Goal: Transaction & Acquisition: Purchase product/service

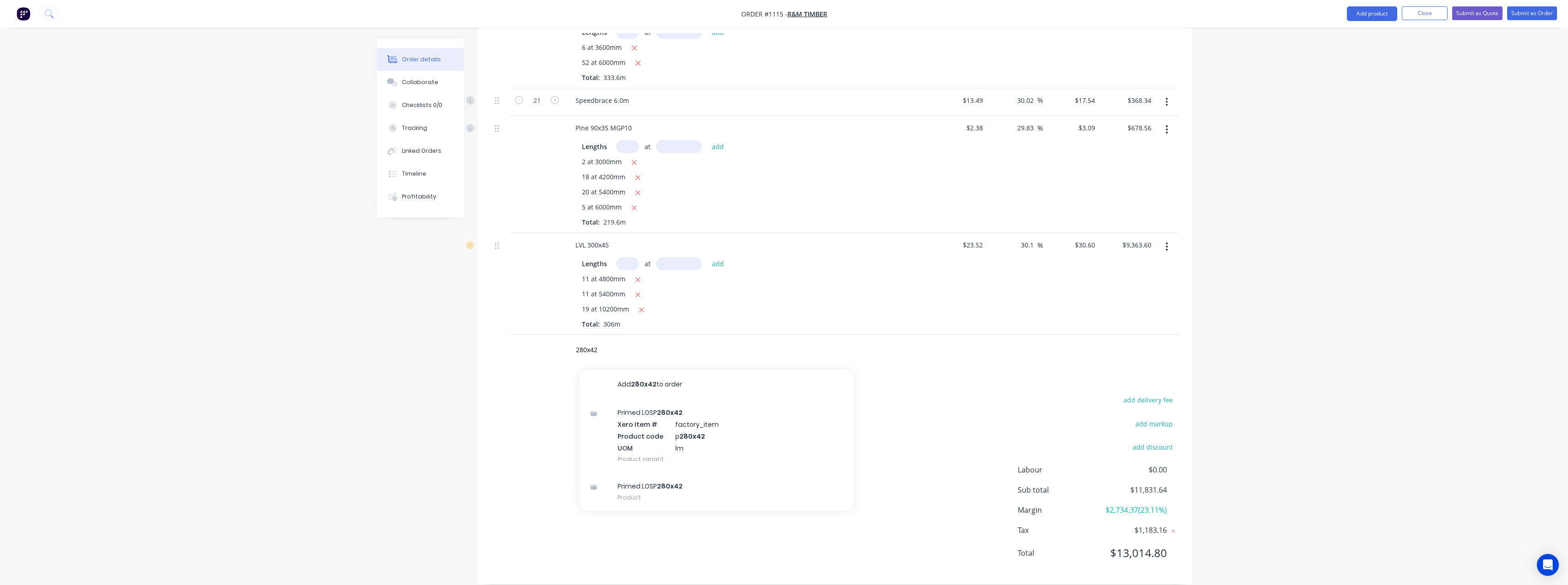
scroll to position [309, 0]
type input "280x42"
click at [669, 471] on div "Primed LOSP 280x42 Product" at bounding box center [716, 489] width 275 height 39
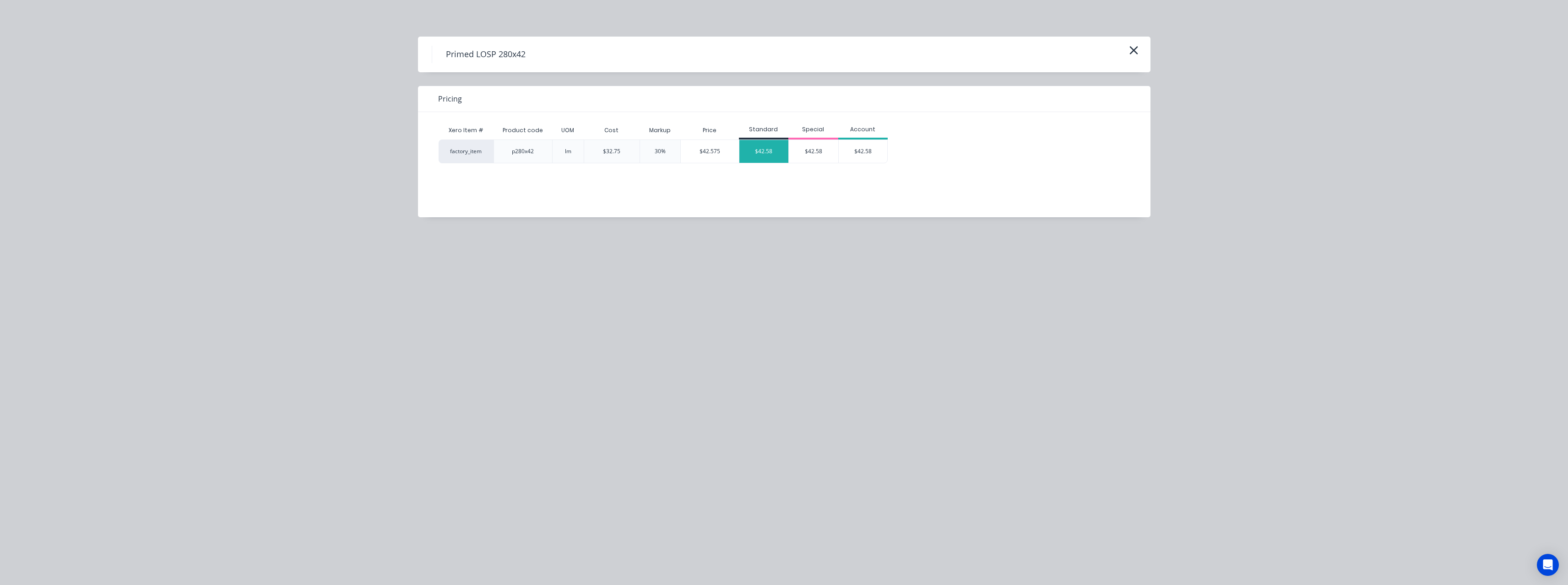
click at [765, 153] on div "$42.58" at bounding box center [764, 151] width 49 height 23
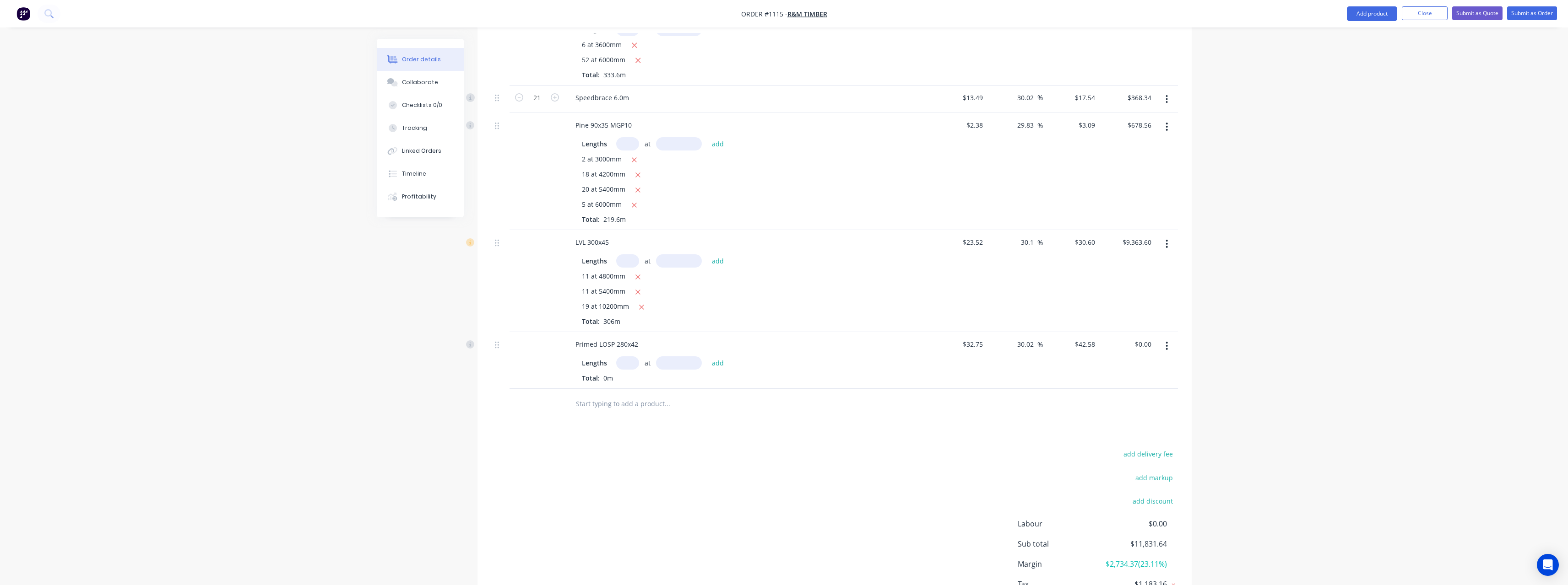
click at [630, 357] on input "text" at bounding box center [627, 363] width 23 height 14
type input "2"
type input "7200"
click at [707, 357] on button "add" at bounding box center [717, 363] width 21 height 12
type input "$613.15"
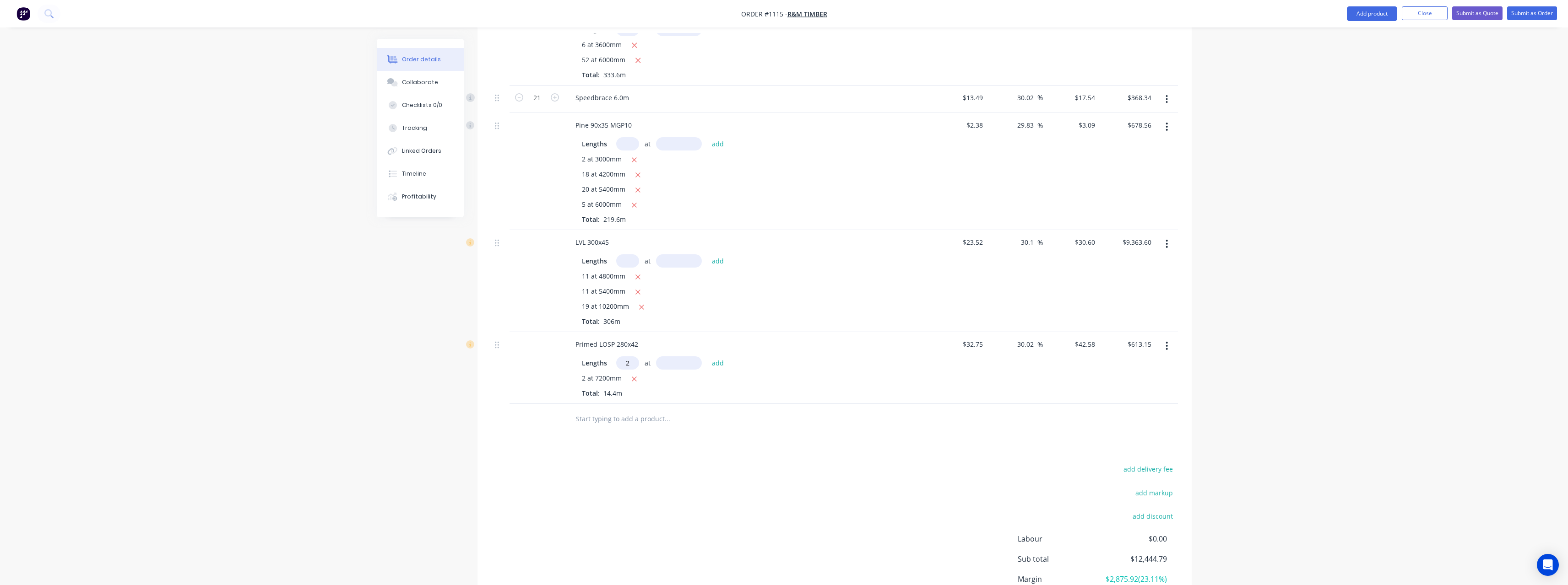
type input "2"
type input "4800"
click at [707, 357] on button "add" at bounding box center [717, 363] width 21 height 12
type input "$1,021.92"
click at [613, 425] on input "text" at bounding box center [667, 434] width 183 height 18
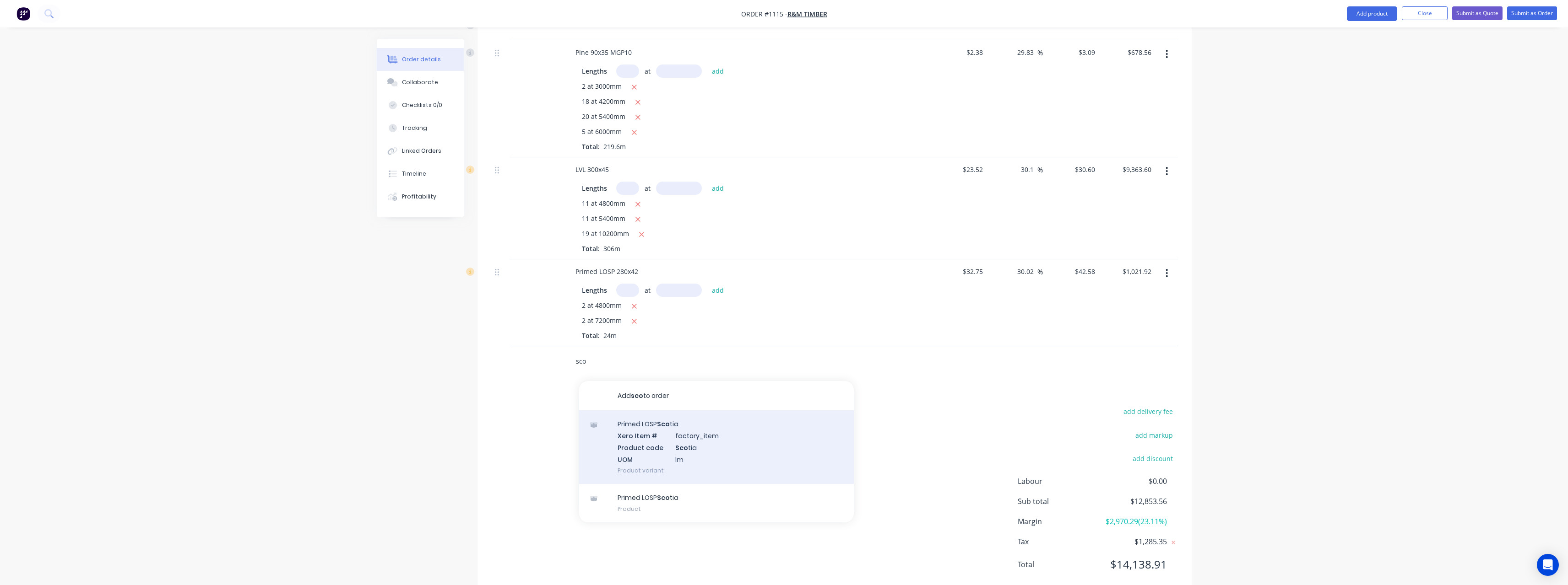
scroll to position [396, 0]
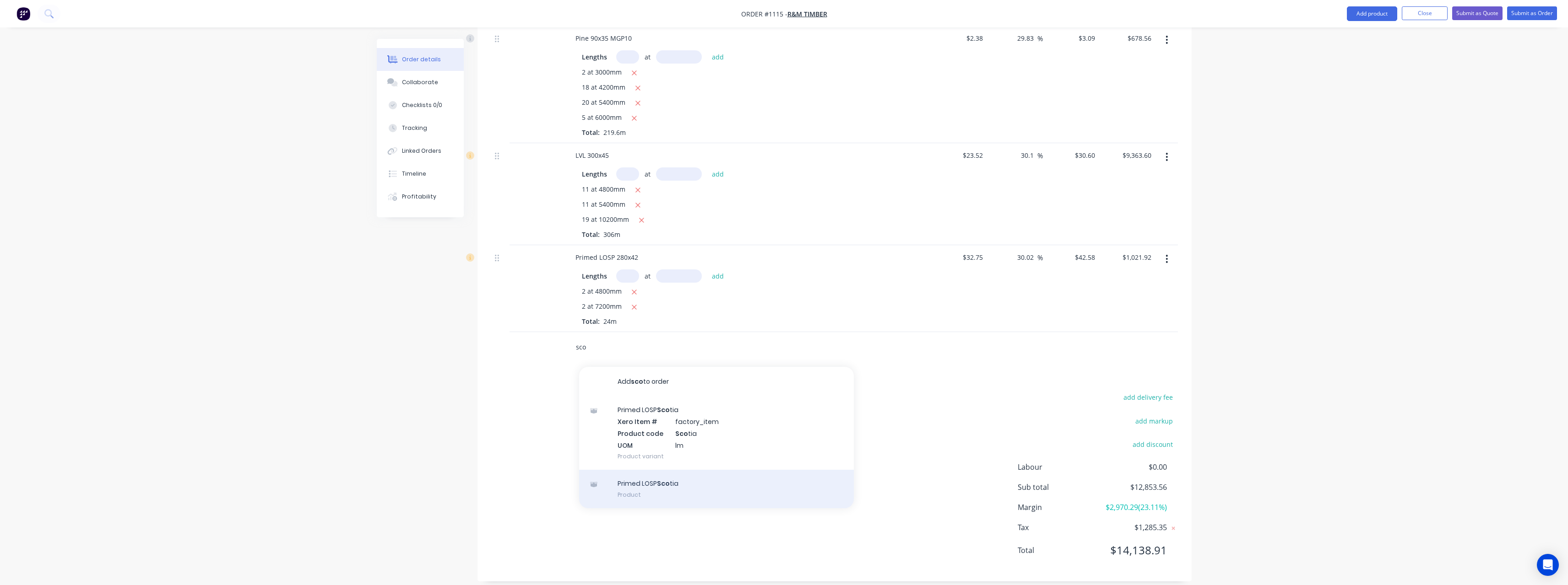
type input "sco"
click at [703, 470] on div "Primed LOSP Sco tia Product" at bounding box center [716, 489] width 275 height 39
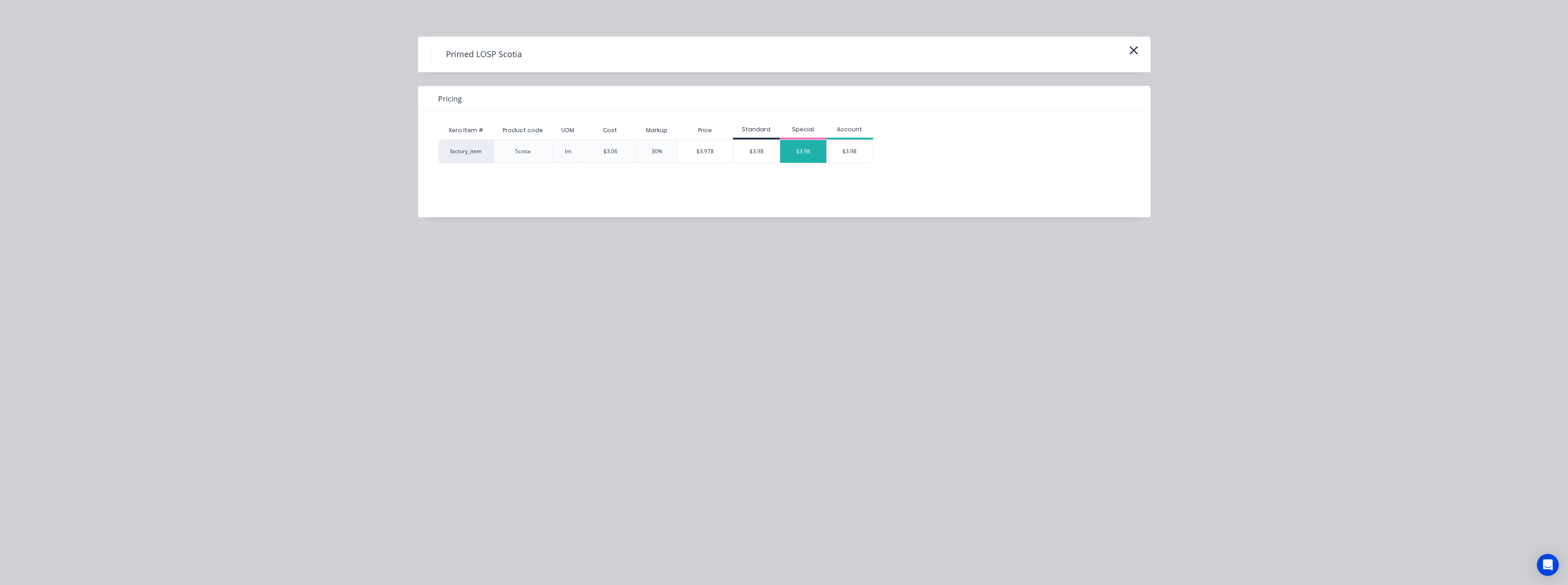
click at [802, 155] on div "$3.98" at bounding box center [803, 151] width 46 height 23
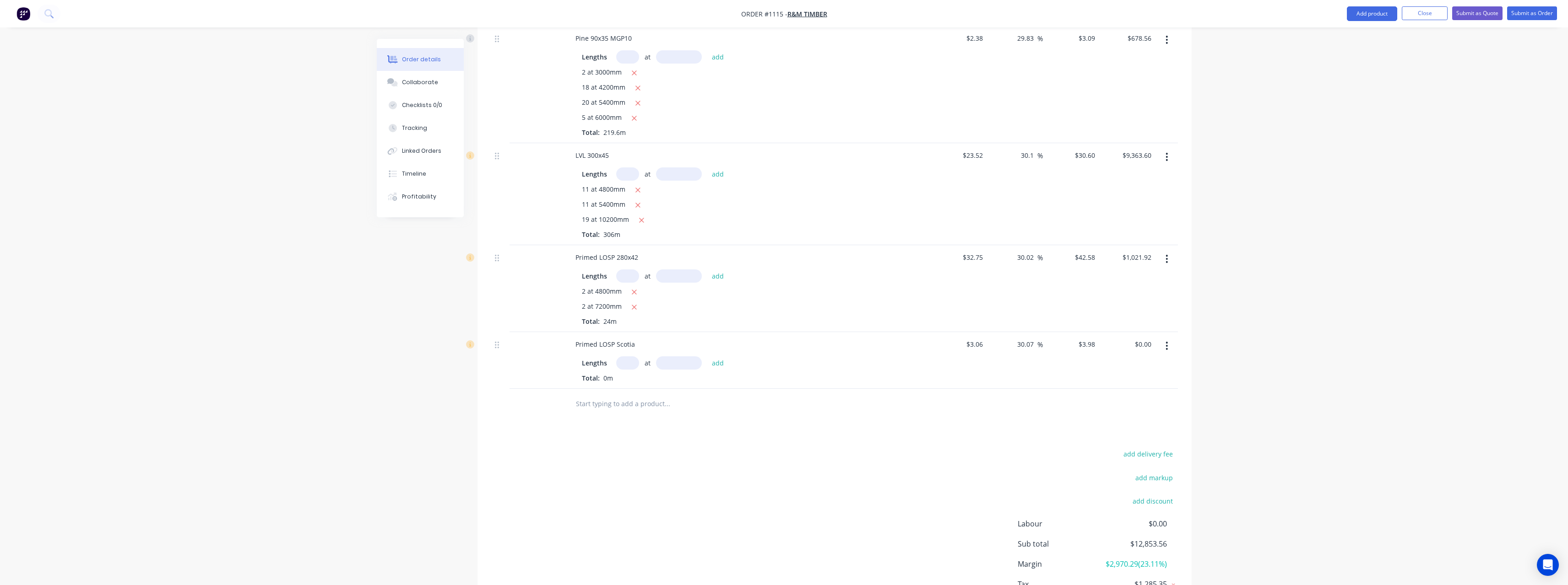
click at [625, 357] on input "text" at bounding box center [627, 363] width 23 height 14
type input "8"
type input "5400"
click at [707, 357] on button "add" at bounding box center [717, 363] width 21 height 12
type input "$171.94"
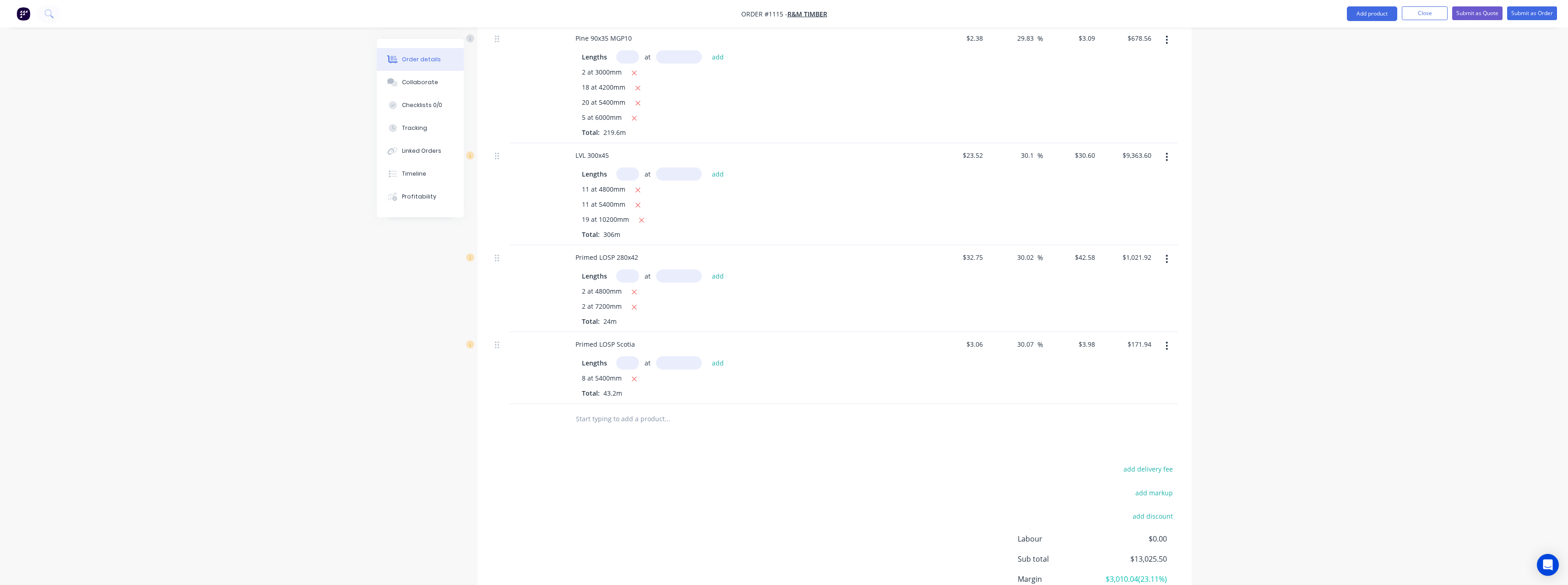
click at [610, 409] on input "text" at bounding box center [667, 419] width 183 height 18
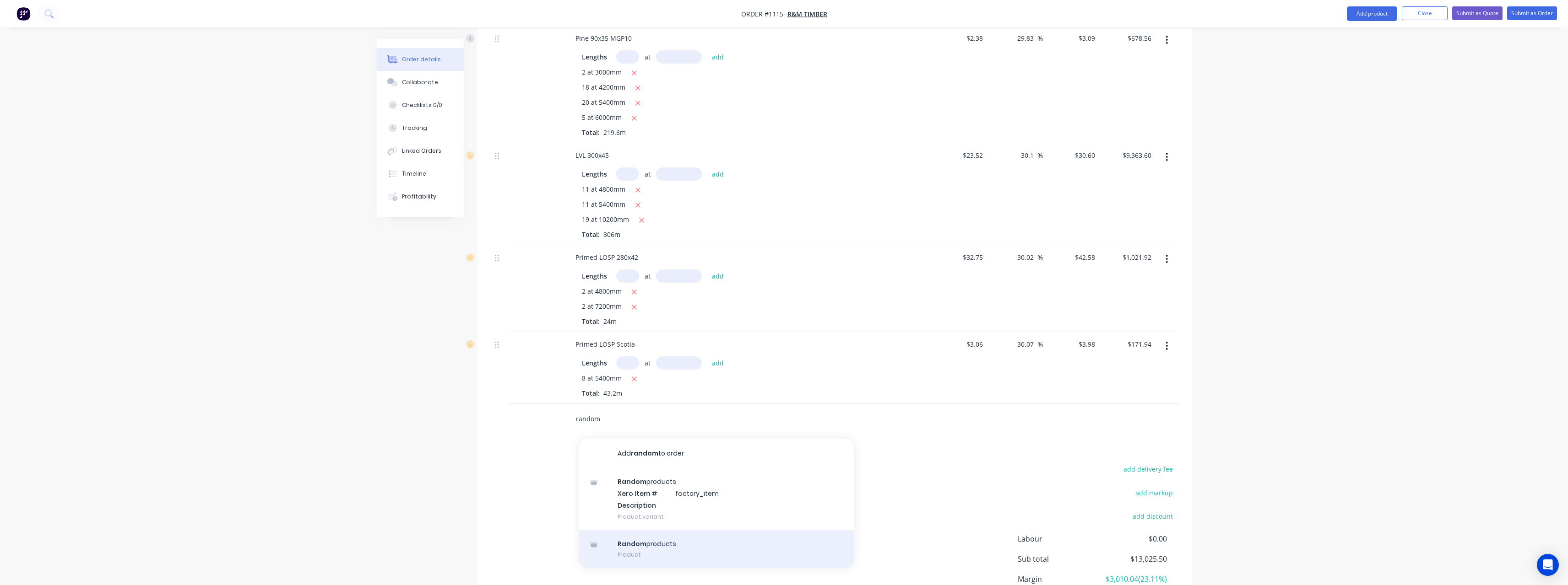
type input "random"
click at [673, 532] on div "Random products Product" at bounding box center [716, 549] width 275 height 39
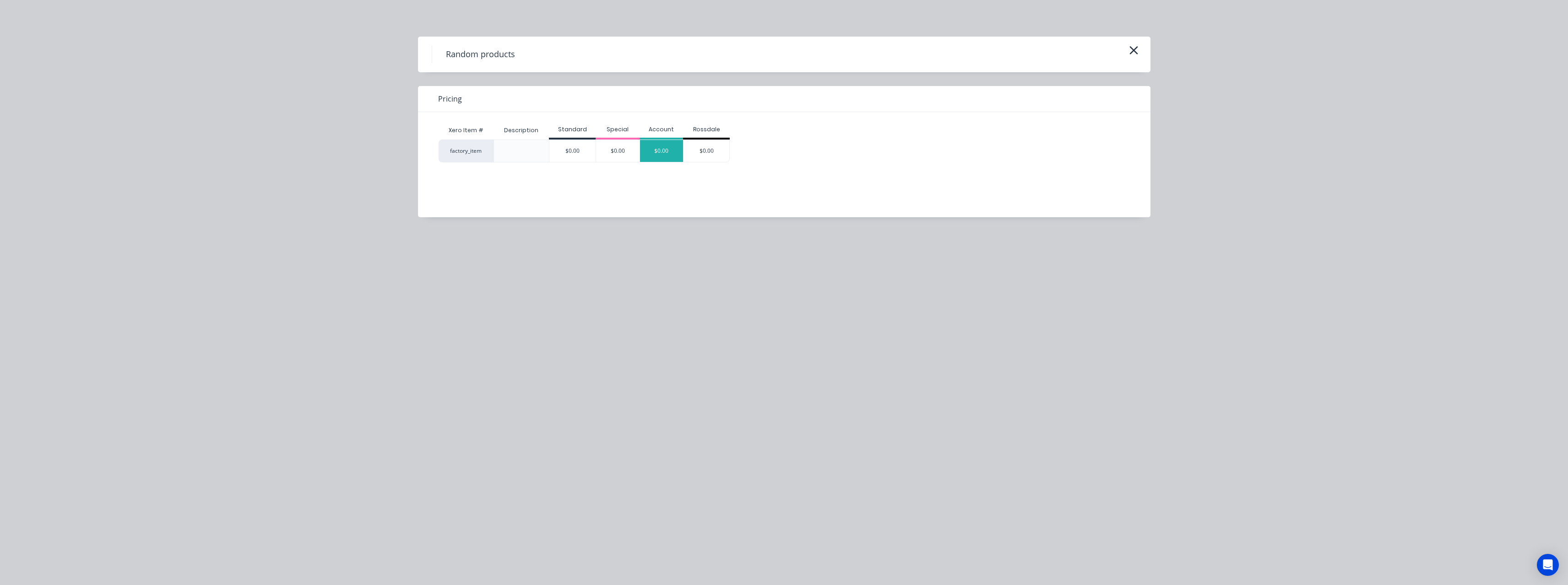
click at [672, 153] on div "$0.00" at bounding box center [661, 151] width 44 height 22
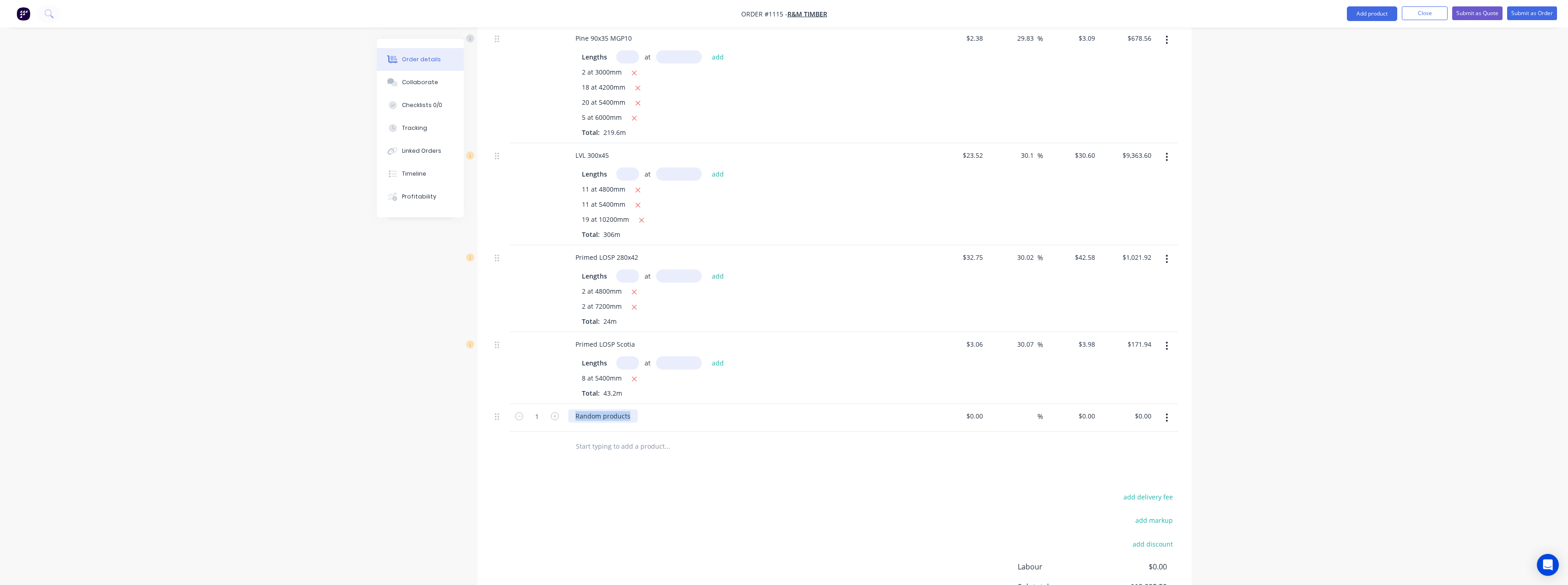
drag, startPoint x: 631, startPoint y: 410, endPoint x: 563, endPoint y: 411, distance: 68.0
click at [563, 411] on div "1 Random products $0.00 $0.00 % $0.00 $0.00 $0.00 $0.00" at bounding box center [835, 417] width 687 height 28
click at [678, 409] on div "360x45 H3 LVL 2/6.6, 5/6.0, 1/2.4" at bounding box center [626, 416] width 115 height 14
click at [985, 409] on input at bounding box center [981, 416] width 10 height 14
type input "$1,662.12"
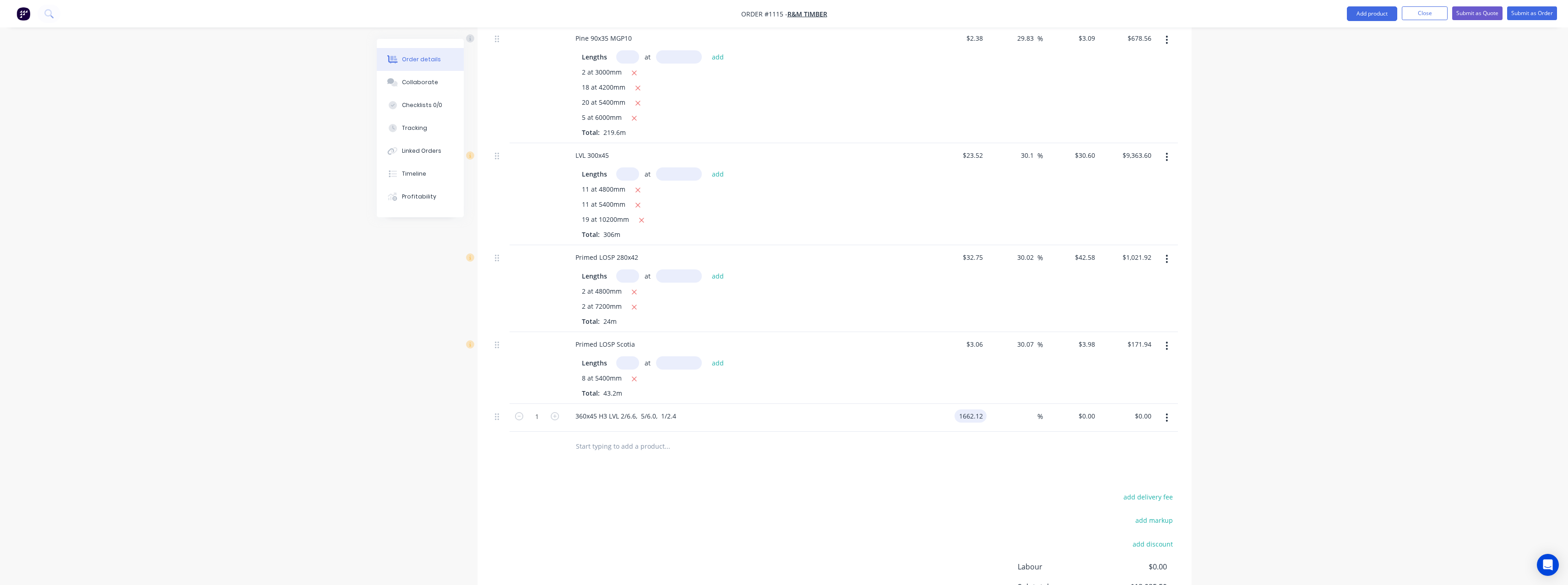
type input "$1,662.12"
type input "30"
click at [663, 440] on input "text" at bounding box center [667, 447] width 183 height 18
type input "$2,160.756"
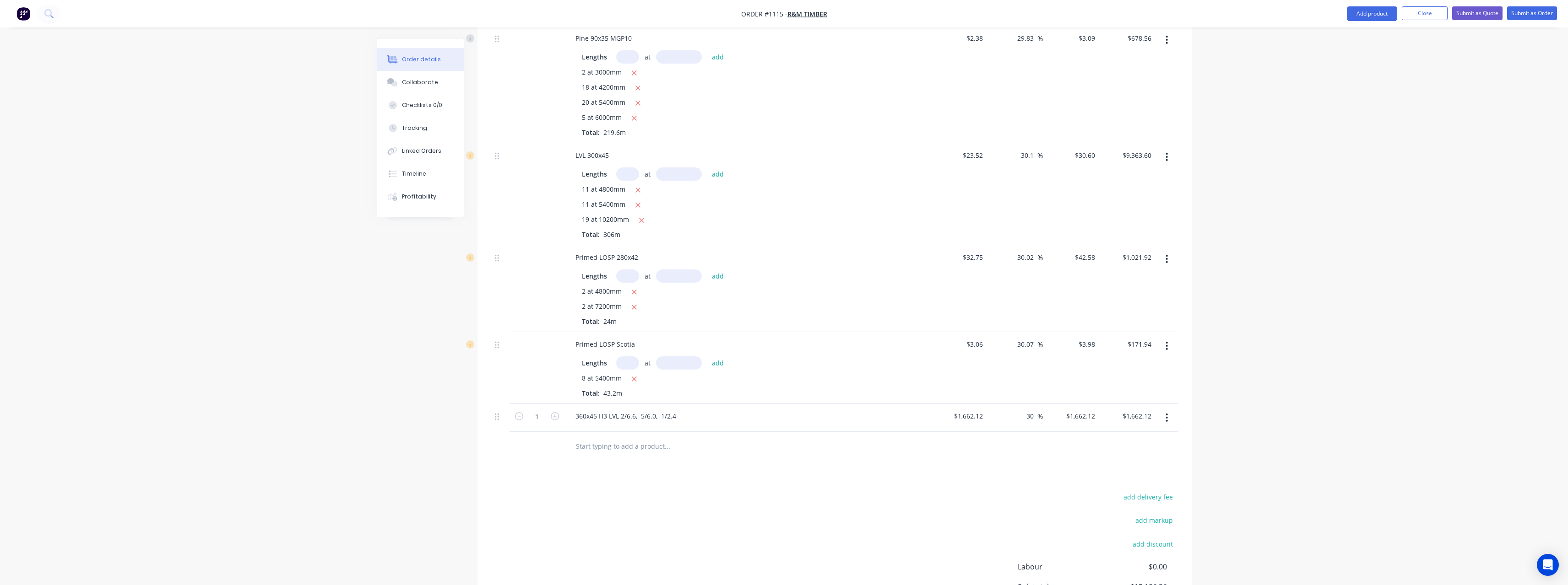
type input "$2,160.76"
click at [1472, 10] on button "Submit as Quote" at bounding box center [1477, 13] width 50 height 14
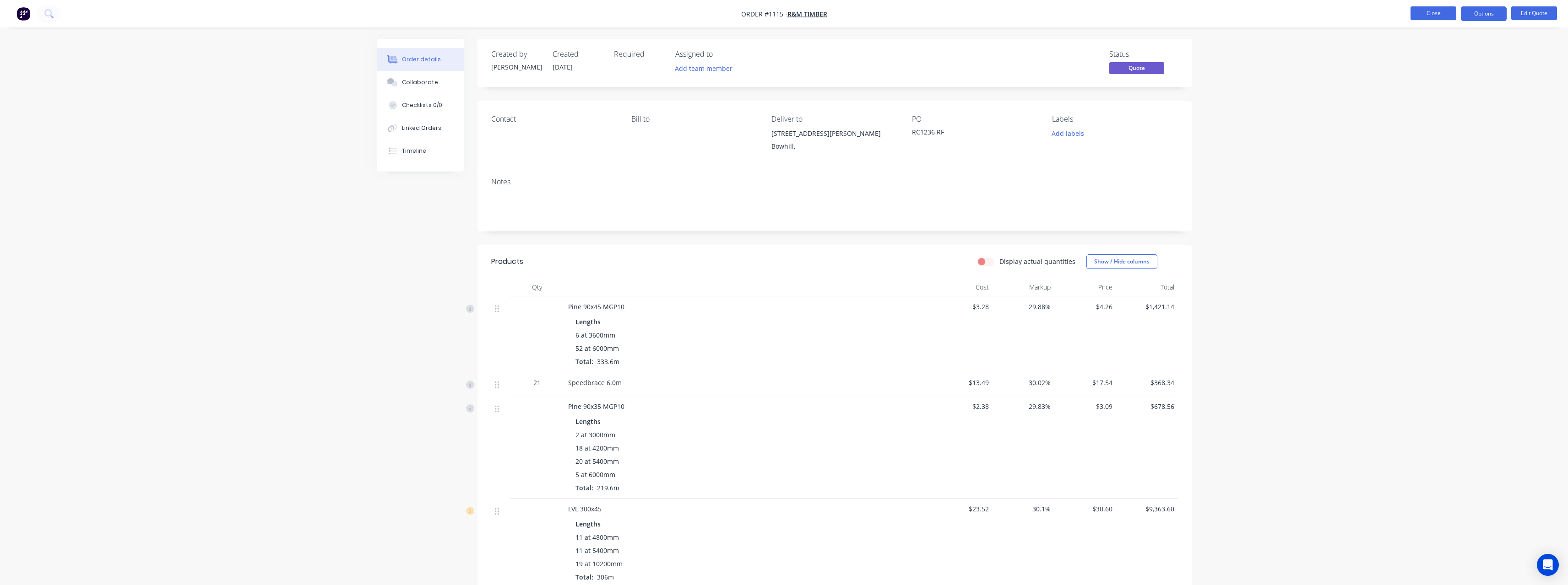
click at [1422, 14] on button "Close" at bounding box center [1433, 13] width 46 height 14
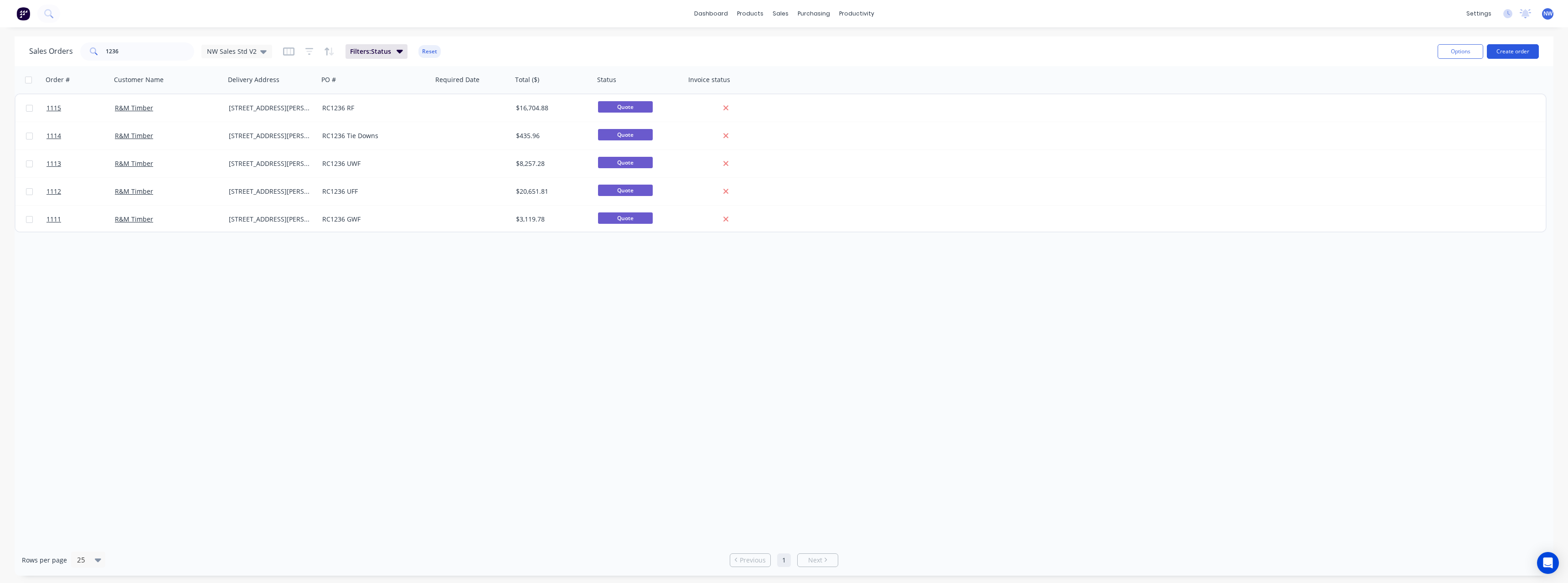
click at [1507, 51] on button "Create order" at bounding box center [1512, 51] width 52 height 15
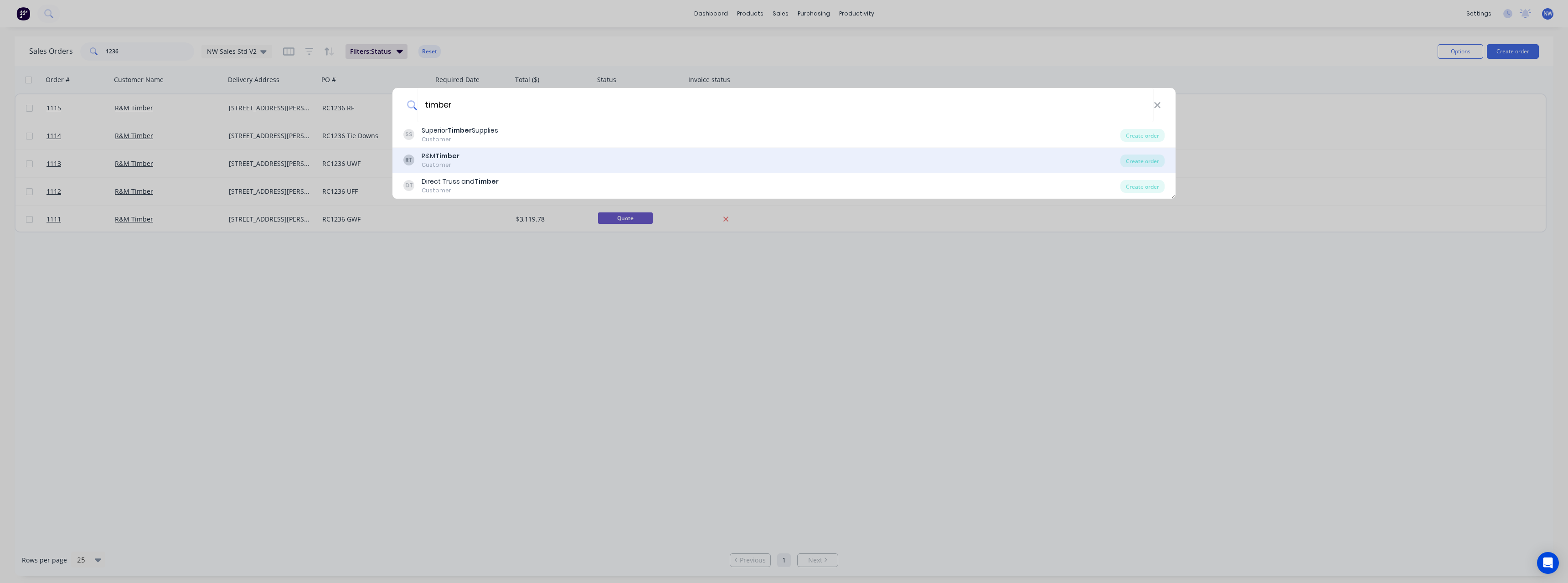
type input "timber"
click at [581, 159] on div "RT R&M Timber Customer" at bounding box center [762, 160] width 717 height 18
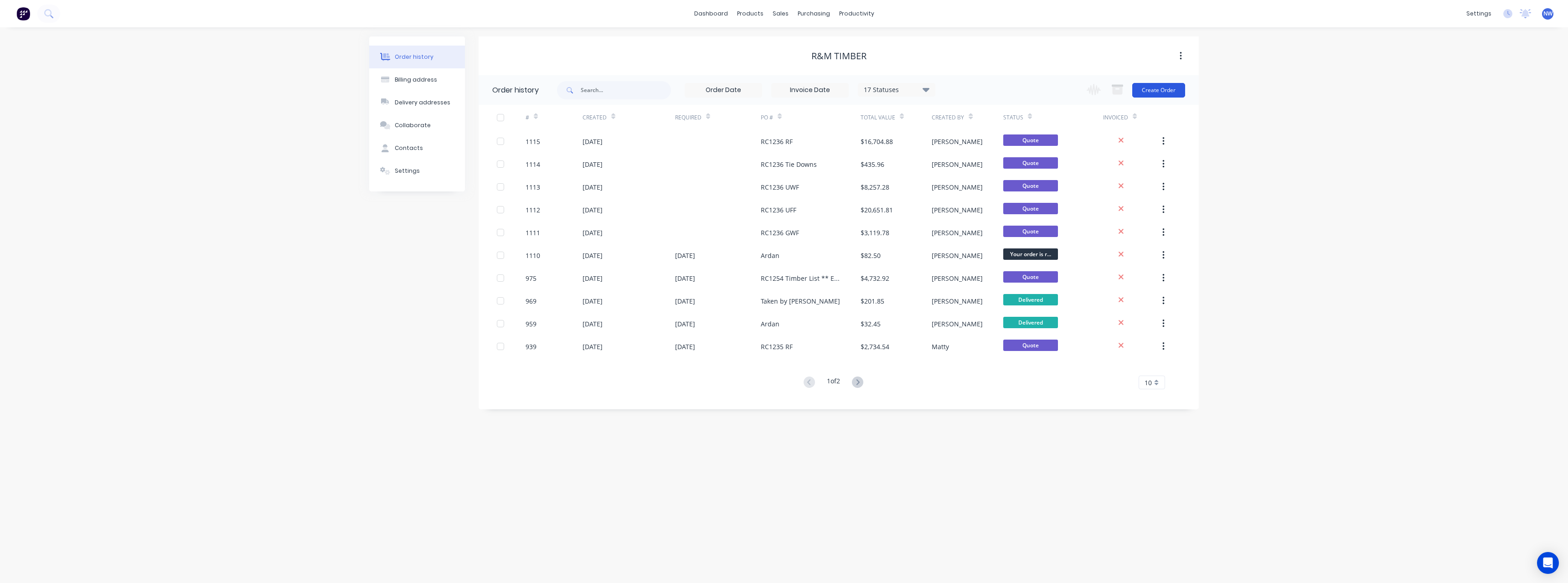
click at [1151, 94] on button "Create Order" at bounding box center [1158, 91] width 53 height 15
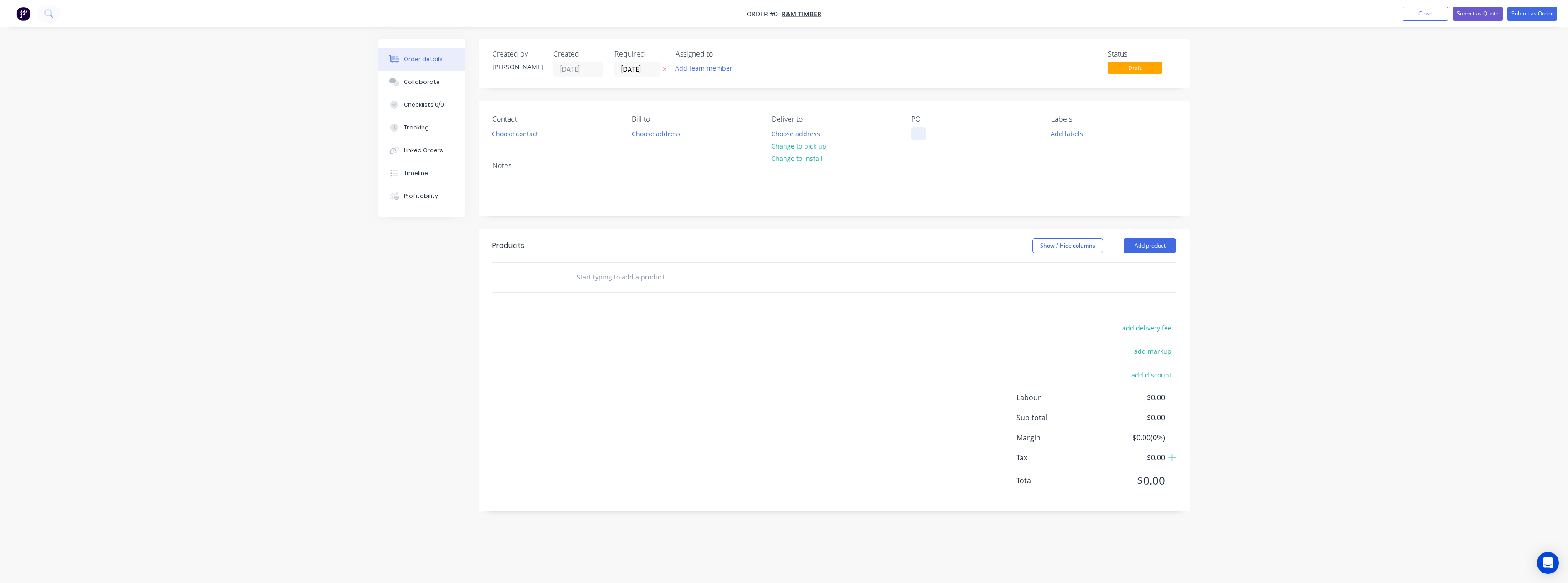
click at [918, 132] on div at bounding box center [919, 134] width 15 height 13
click at [668, 71] on div "Creating draft order... Loading... Order details Collaborate Checklists 0/0 Tra…" at bounding box center [784, 286] width 829 height 496
click at [797, 132] on button "Choose address" at bounding box center [796, 133] width 58 height 12
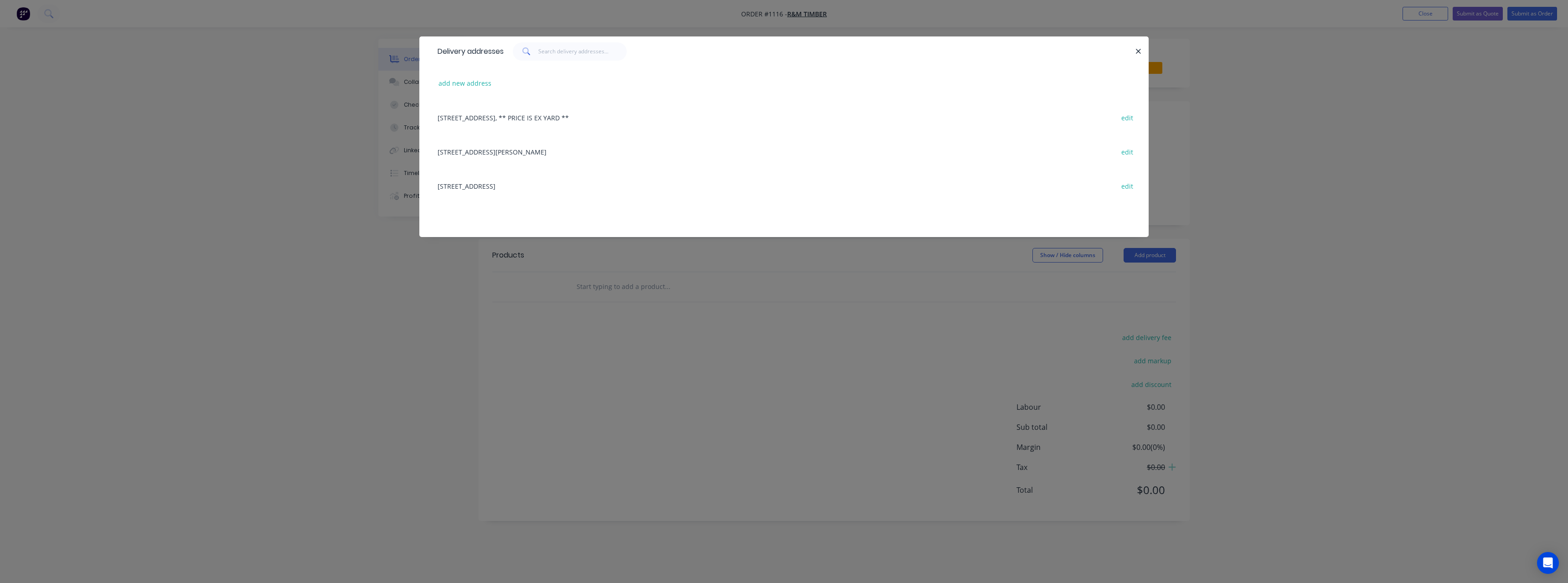
click at [499, 153] on div "[STREET_ADDRESS][PERSON_NAME] edit" at bounding box center [784, 152] width 702 height 34
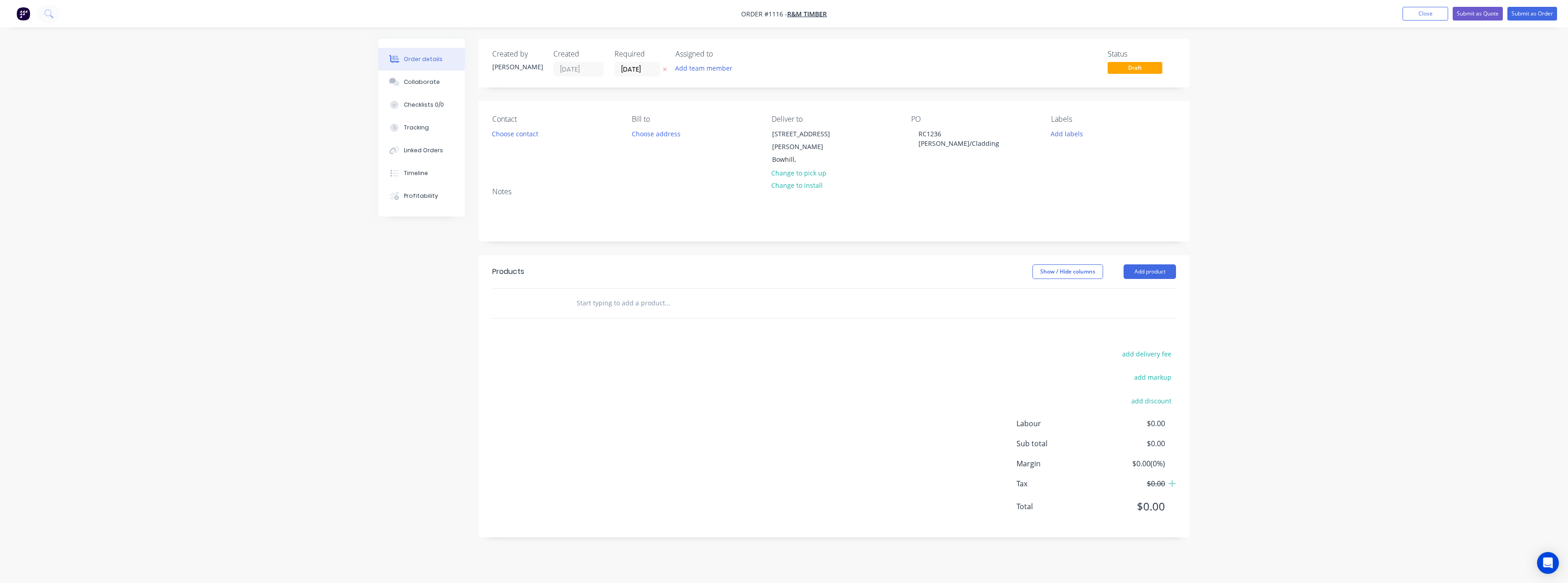
click at [596, 295] on input "text" at bounding box center [667, 303] width 182 height 18
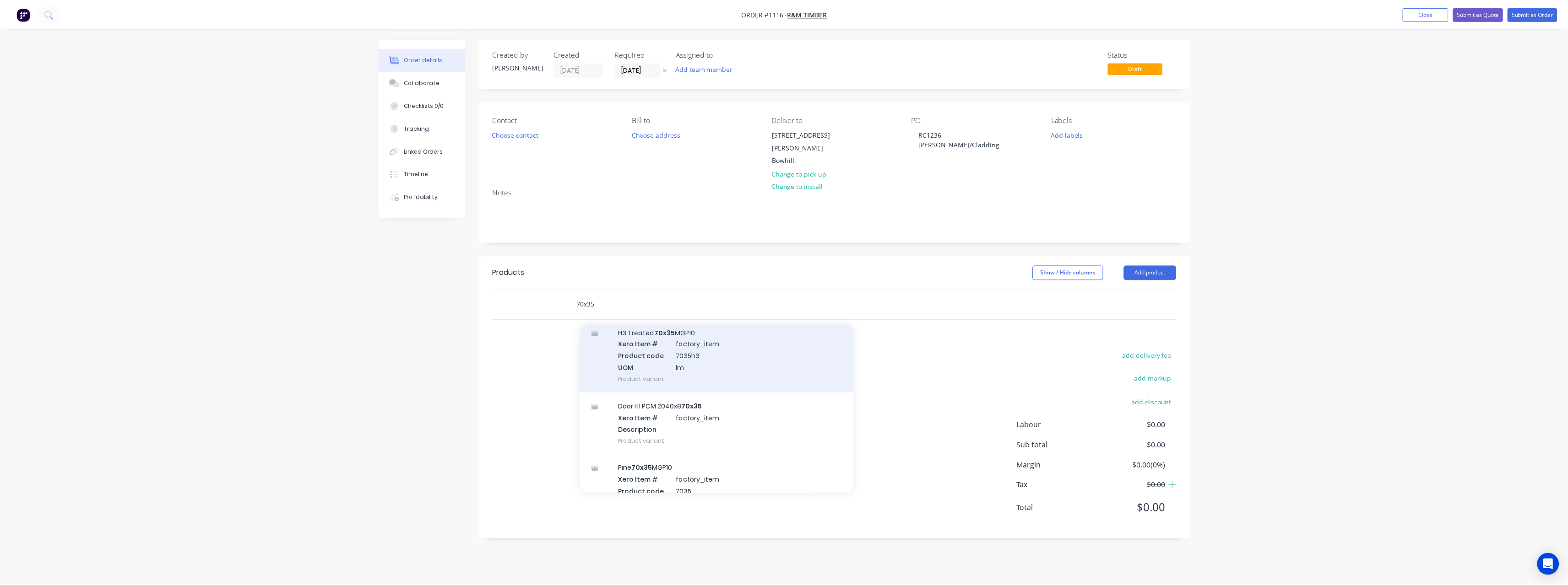
scroll to position [229, 0]
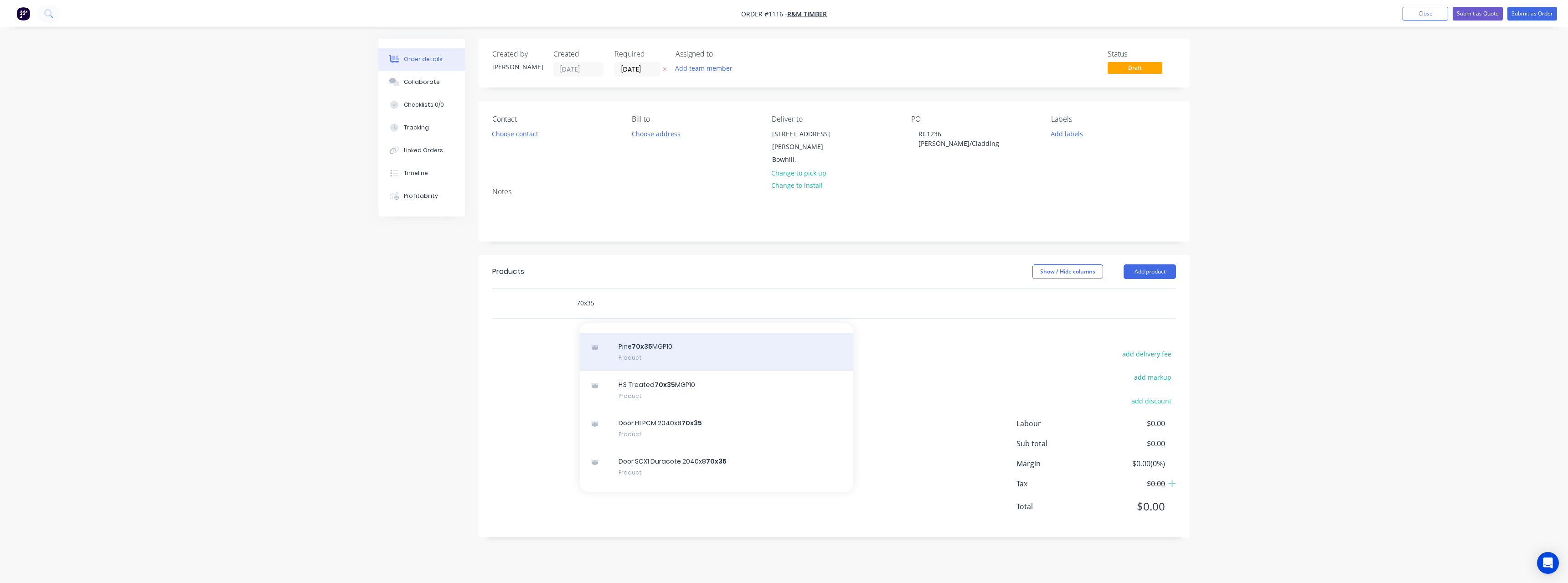
type input "70x35"
click at [676, 347] on div "Pine 70x35 MGP10 Product" at bounding box center [716, 352] width 273 height 39
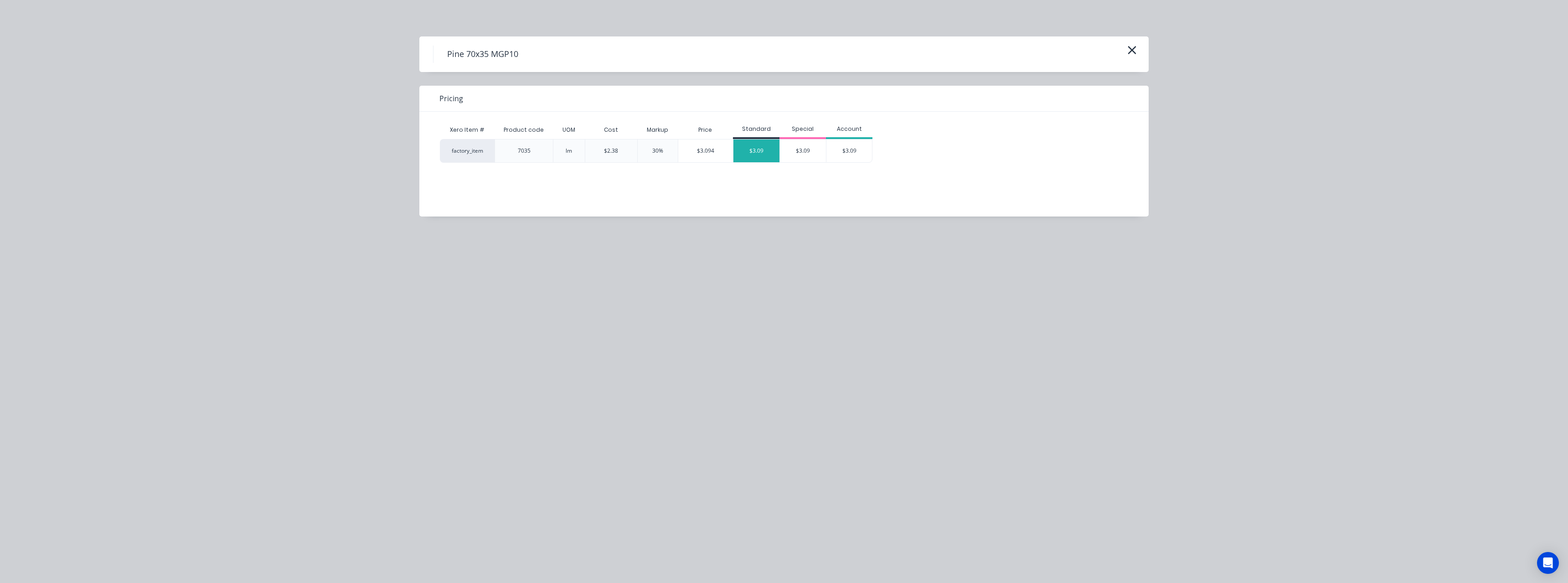
click at [757, 152] on div "$3.09" at bounding box center [756, 150] width 46 height 23
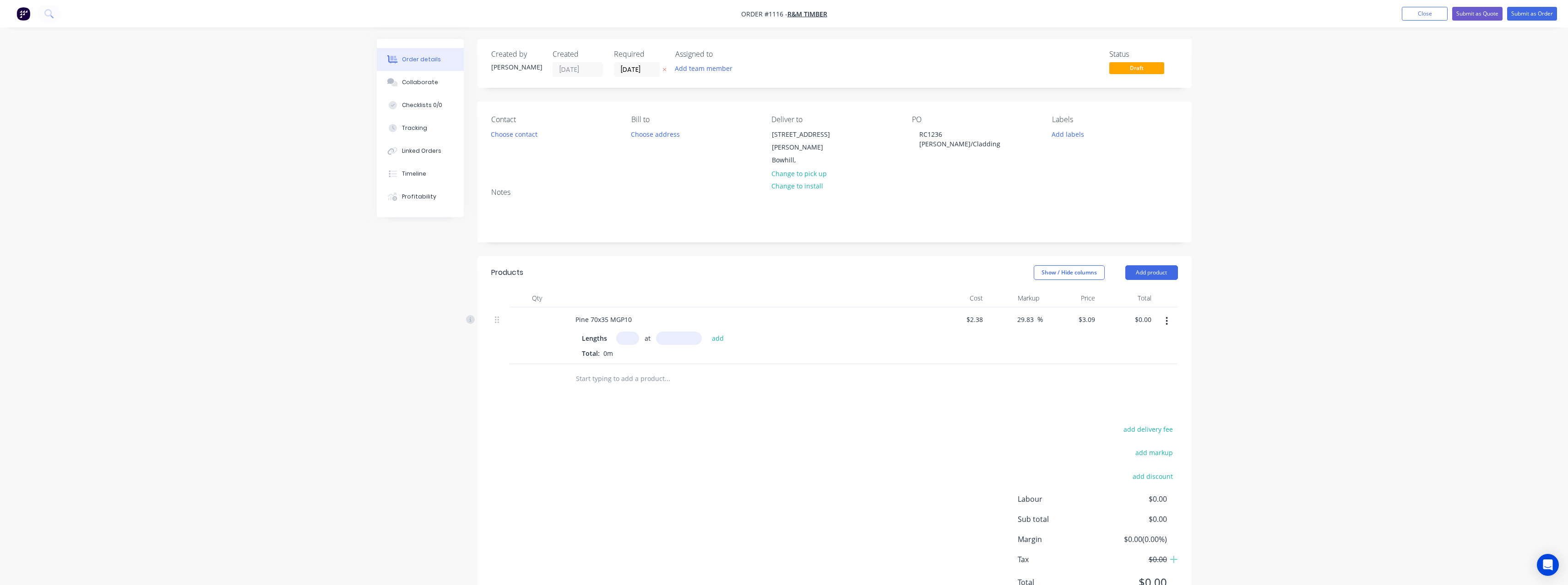
click at [633, 331] on input "text" at bounding box center [627, 338] width 23 height 14
type input "13"
type input "6000"
click at [707, 331] on button "add" at bounding box center [717, 338] width 21 height 12
type input "$241.02"
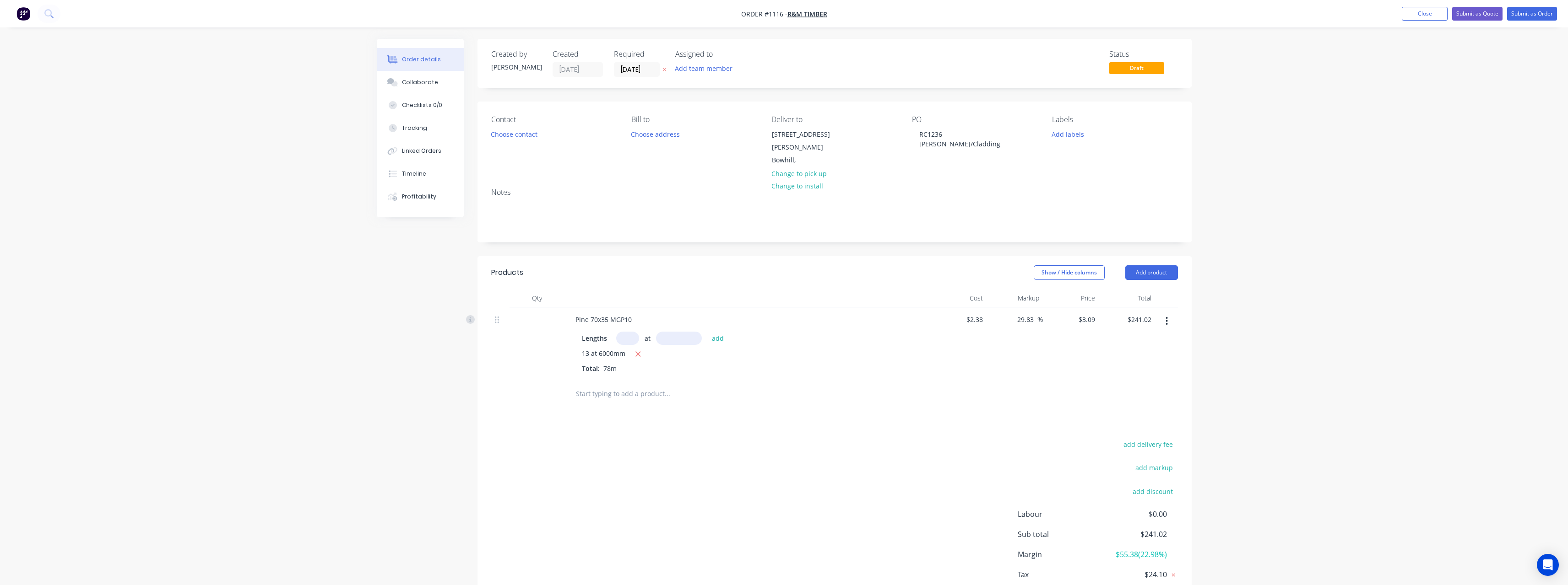
click at [614, 385] on input "text" at bounding box center [667, 394] width 183 height 18
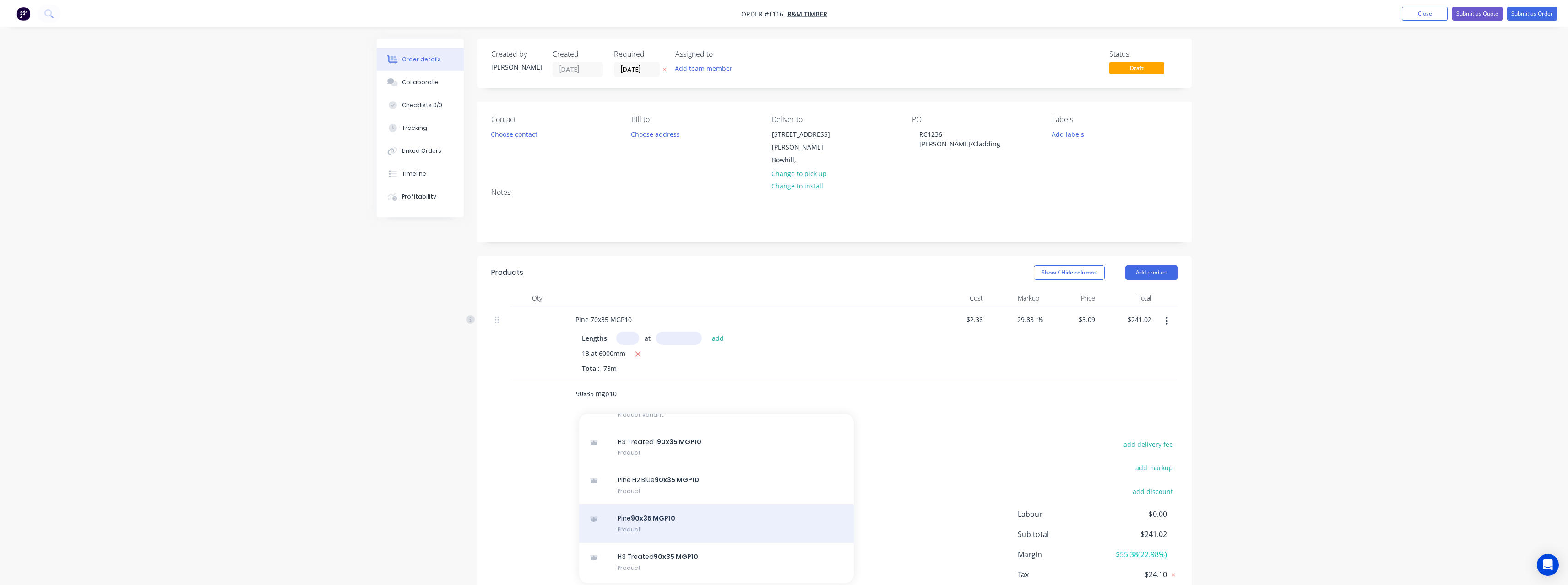
type input "90x35 mgp10"
click at [674, 505] on div "Pine 90x35 MGP10 Product" at bounding box center [716, 524] width 275 height 39
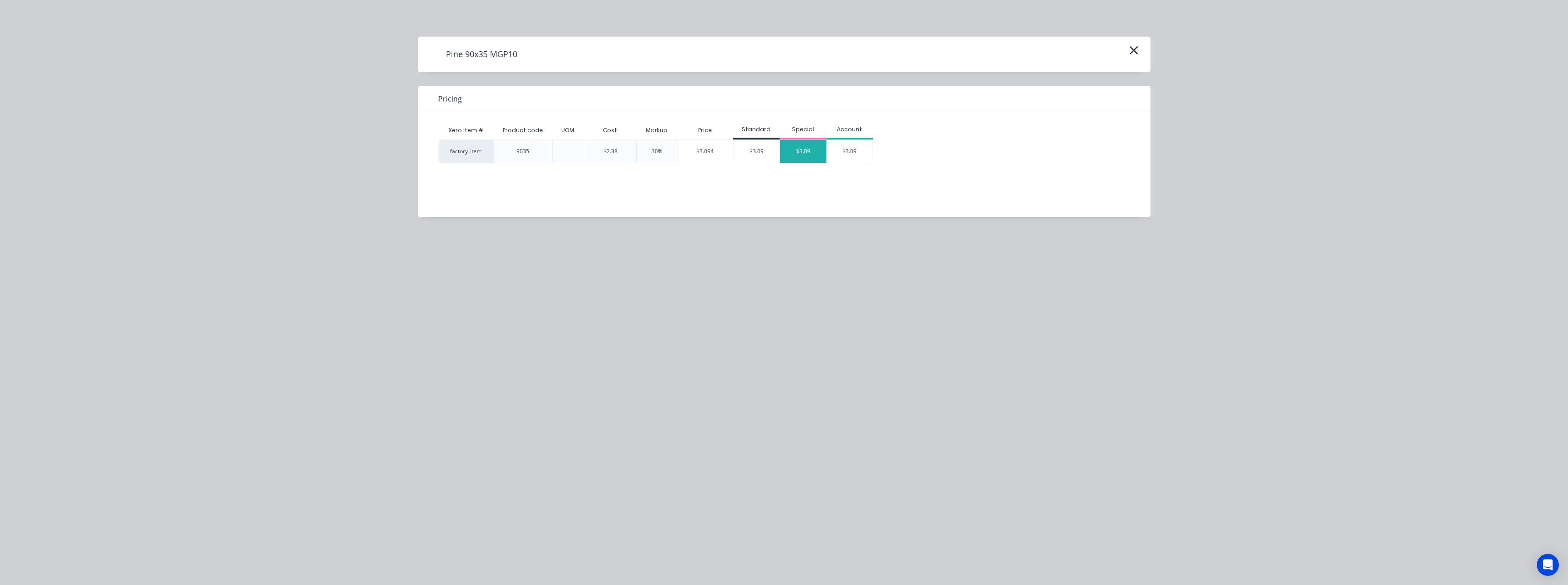
click at [795, 158] on div "$3.09" at bounding box center [803, 151] width 46 height 23
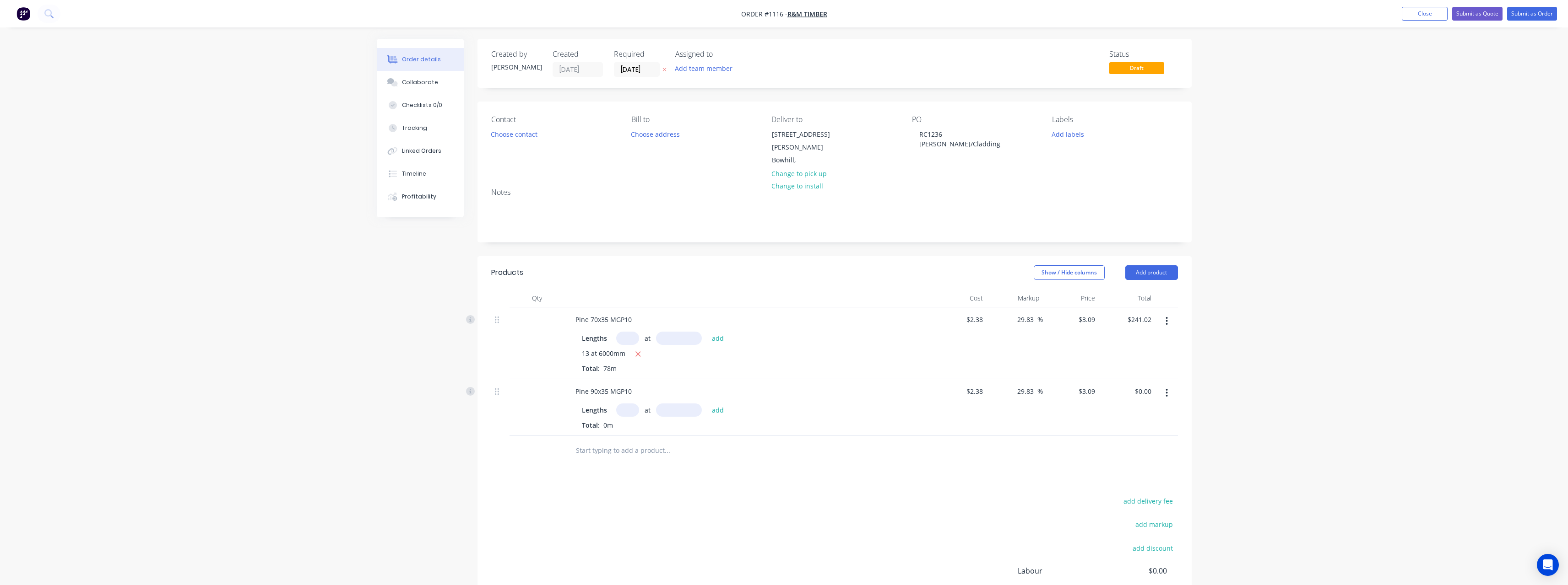
click at [633, 403] on input "text" at bounding box center [627, 410] width 23 height 14
type input "4"
type input "5400"
click at [707, 403] on button "add" at bounding box center [717, 409] width 21 height 12
type input "$66.74"
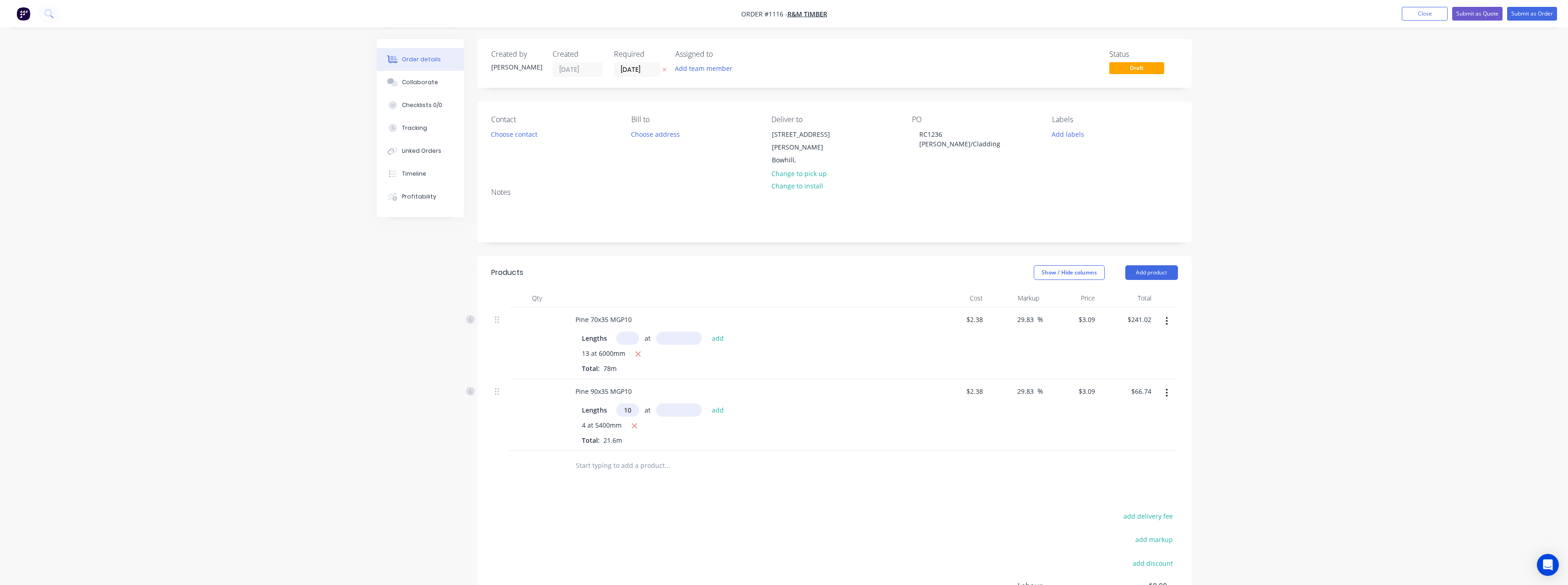
type input "10"
type input "4800"
click at [707, 403] on button "add" at bounding box center [717, 409] width 21 height 12
type input "$215.06"
type input "10"
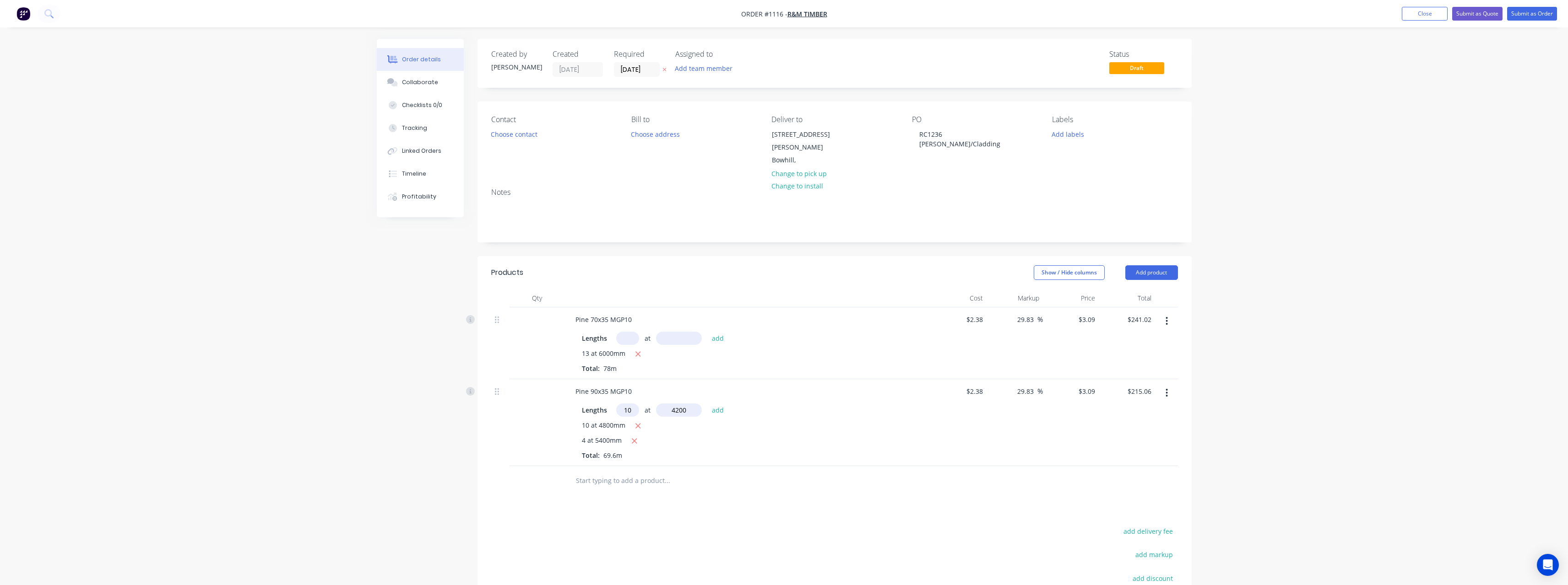
type input "4200"
click at [707, 403] on button "add" at bounding box center [717, 409] width 21 height 12
type input "$344.84"
click at [629, 487] on input "text" at bounding box center [667, 496] width 183 height 18
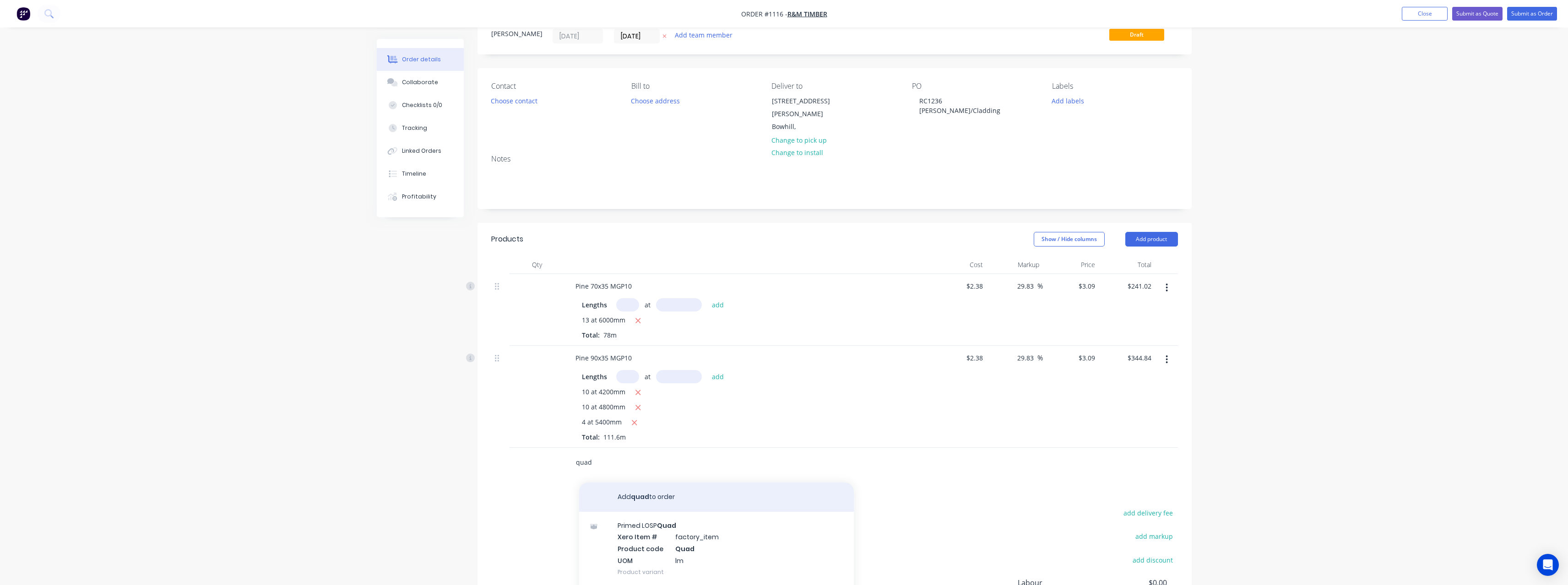
scroll to position [149, 0]
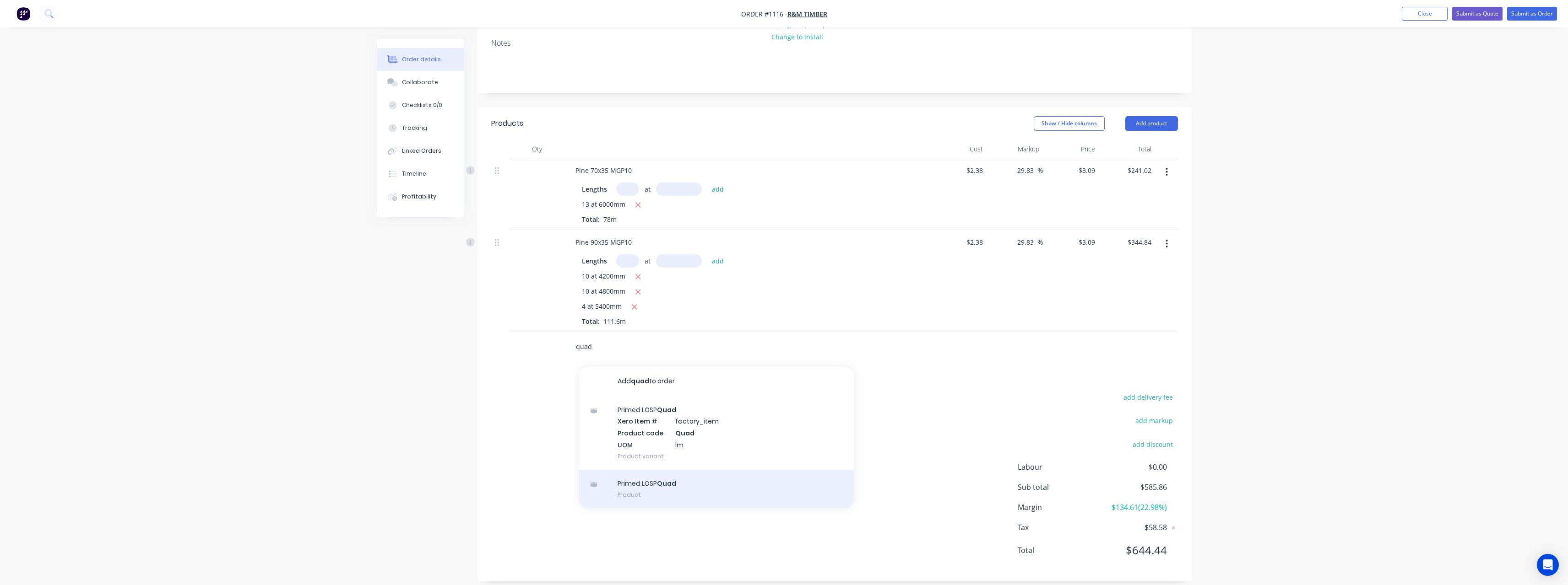
type input "quad"
click at [706, 470] on div "Primed LOSP Quad Product" at bounding box center [716, 489] width 275 height 39
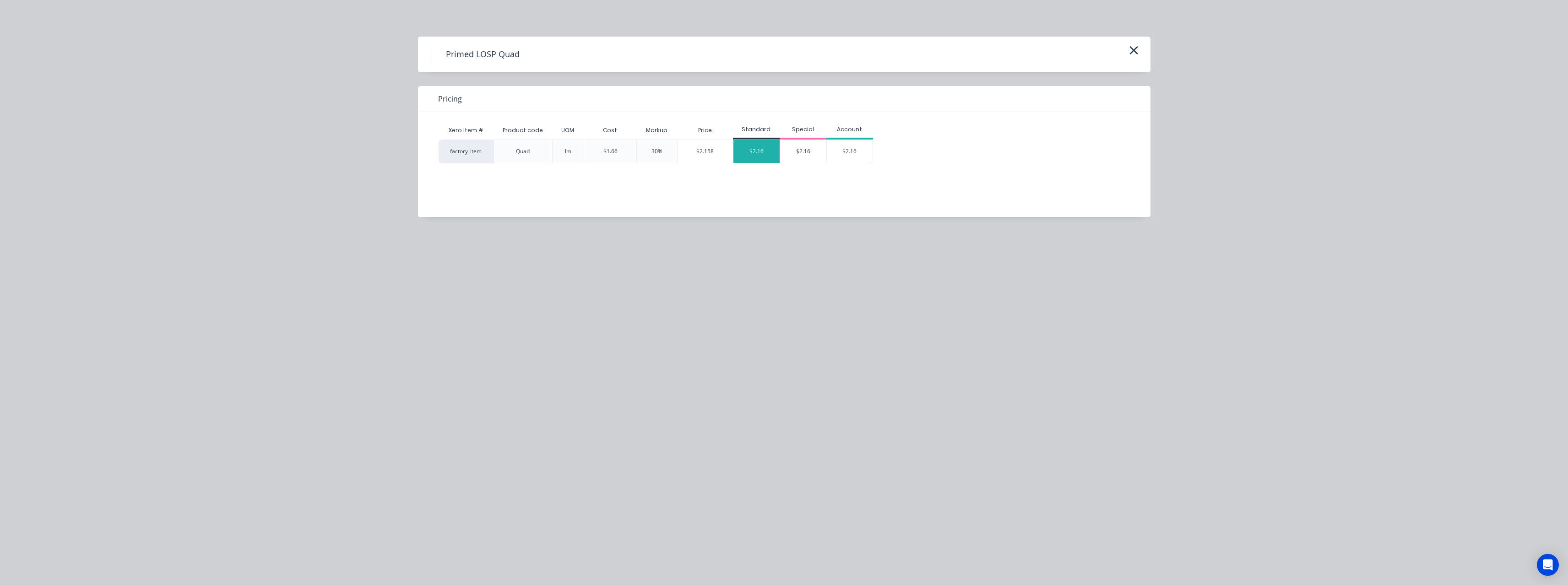
click at [762, 152] on div "$2.16" at bounding box center [756, 151] width 46 height 23
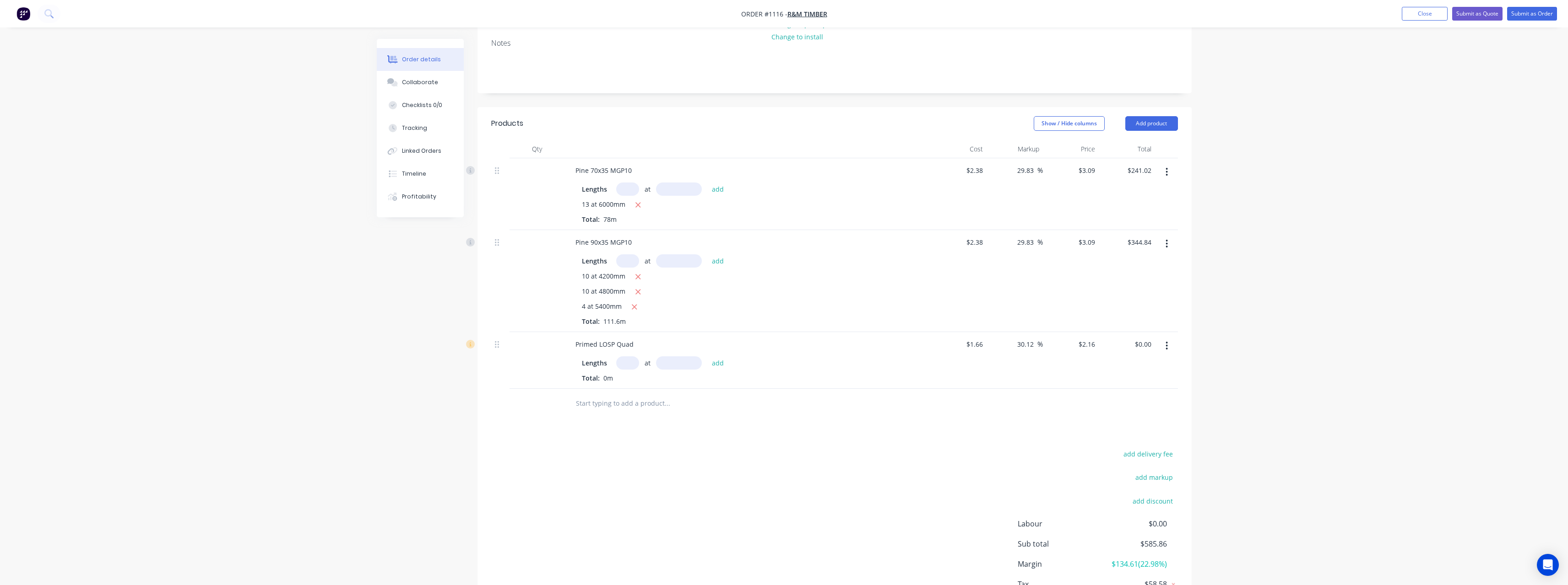
click at [631, 357] on input "text" at bounding box center [627, 363] width 23 height 14
type input "12"
type input "5400"
click at [707, 357] on button "add" at bounding box center [717, 363] width 21 height 12
type input "$139.97"
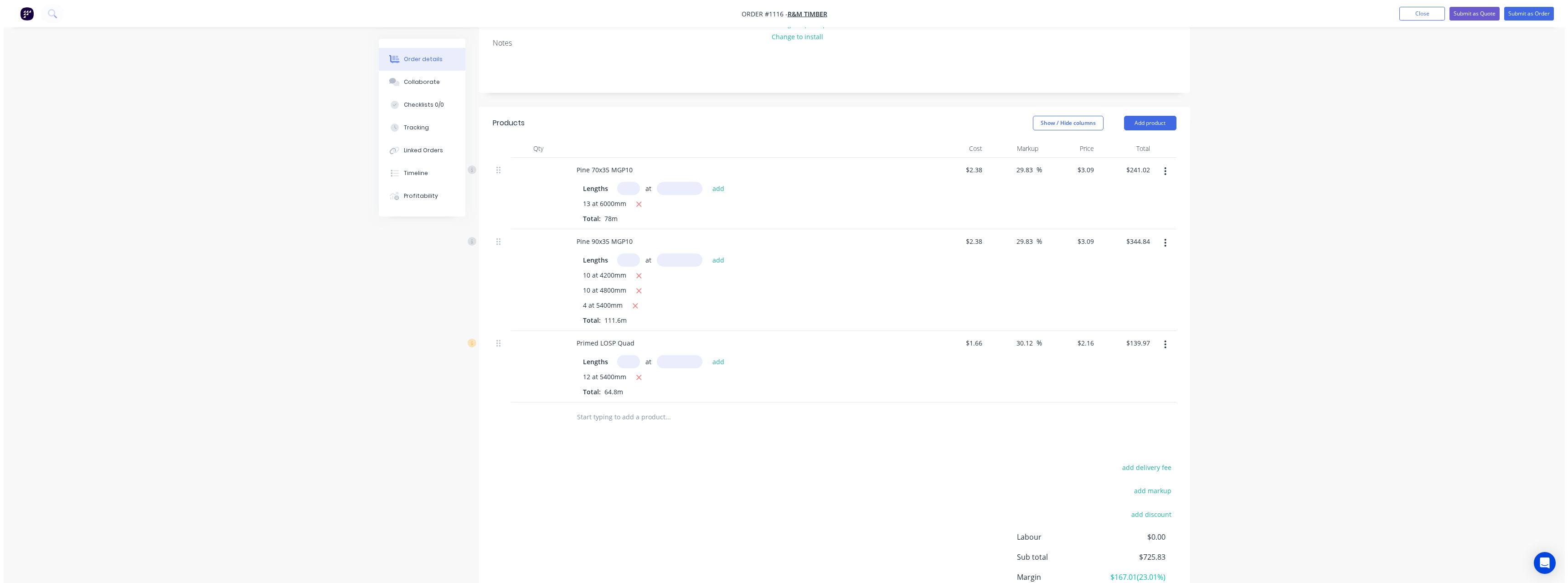
scroll to position [0, 0]
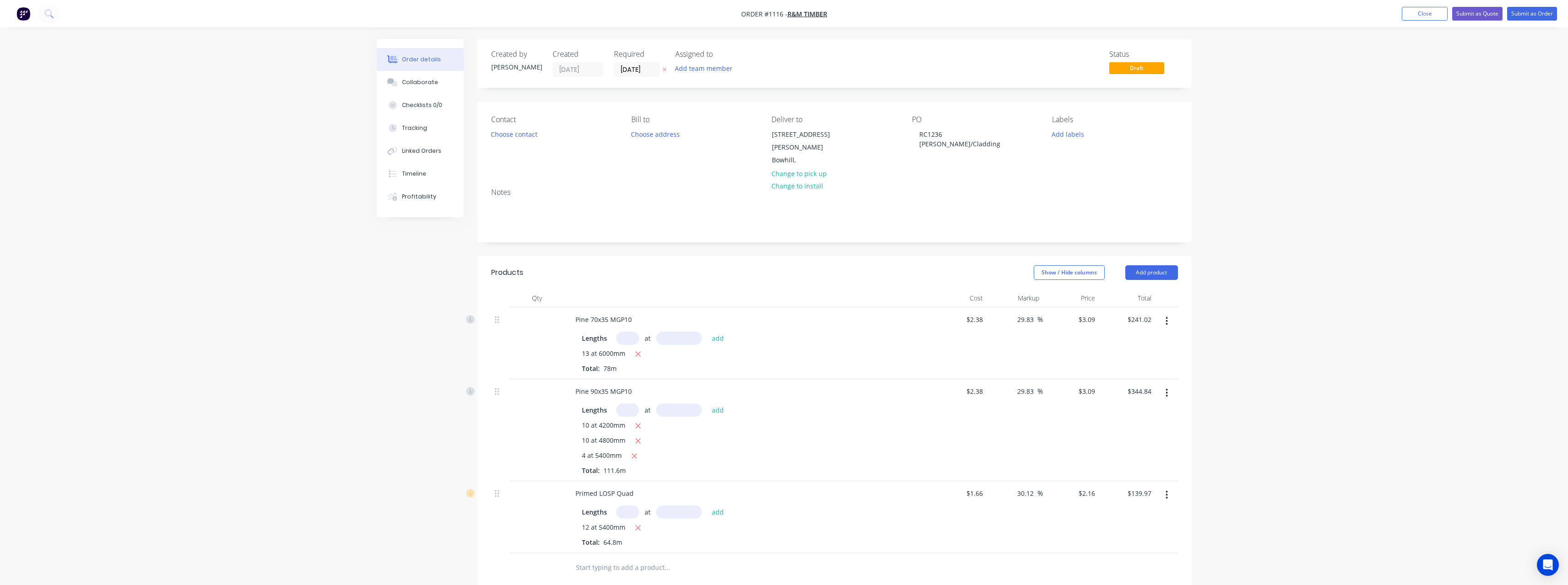
click at [664, 69] on icon at bounding box center [664, 70] width 4 height 4
click at [1471, 11] on button "Submit as Quote" at bounding box center [1477, 14] width 50 height 14
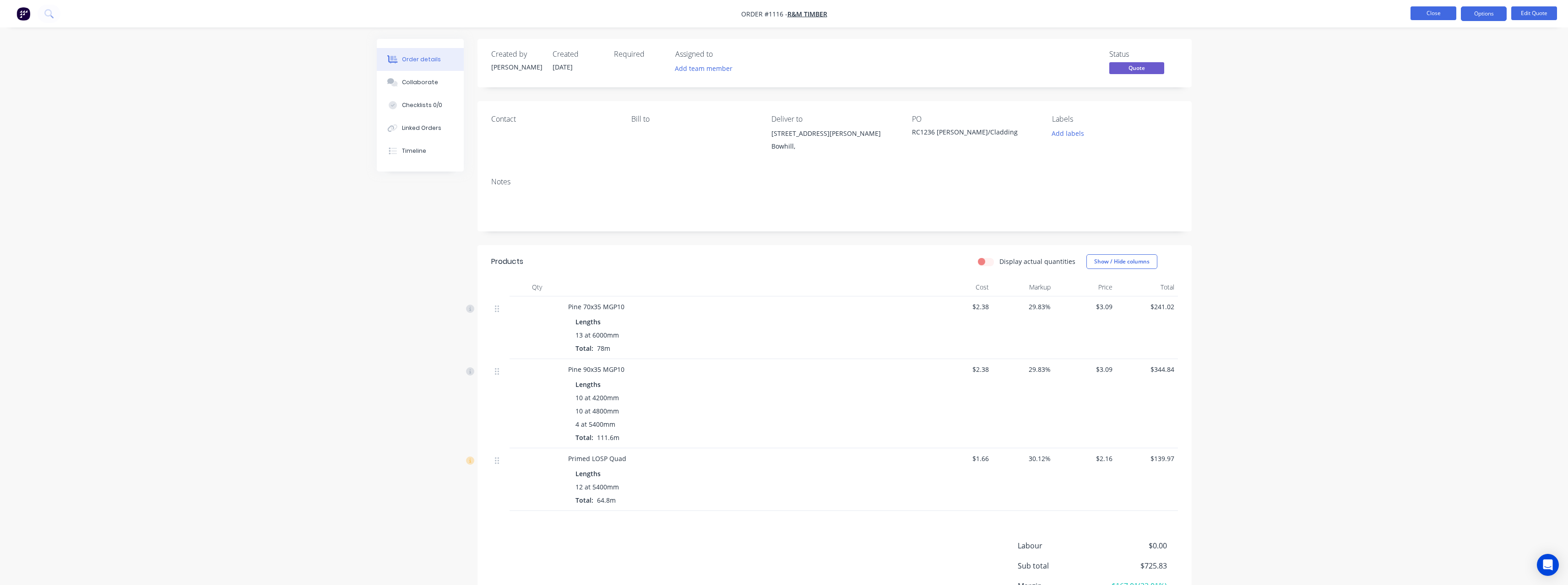
click at [1428, 15] on button "Close" at bounding box center [1433, 13] width 46 height 14
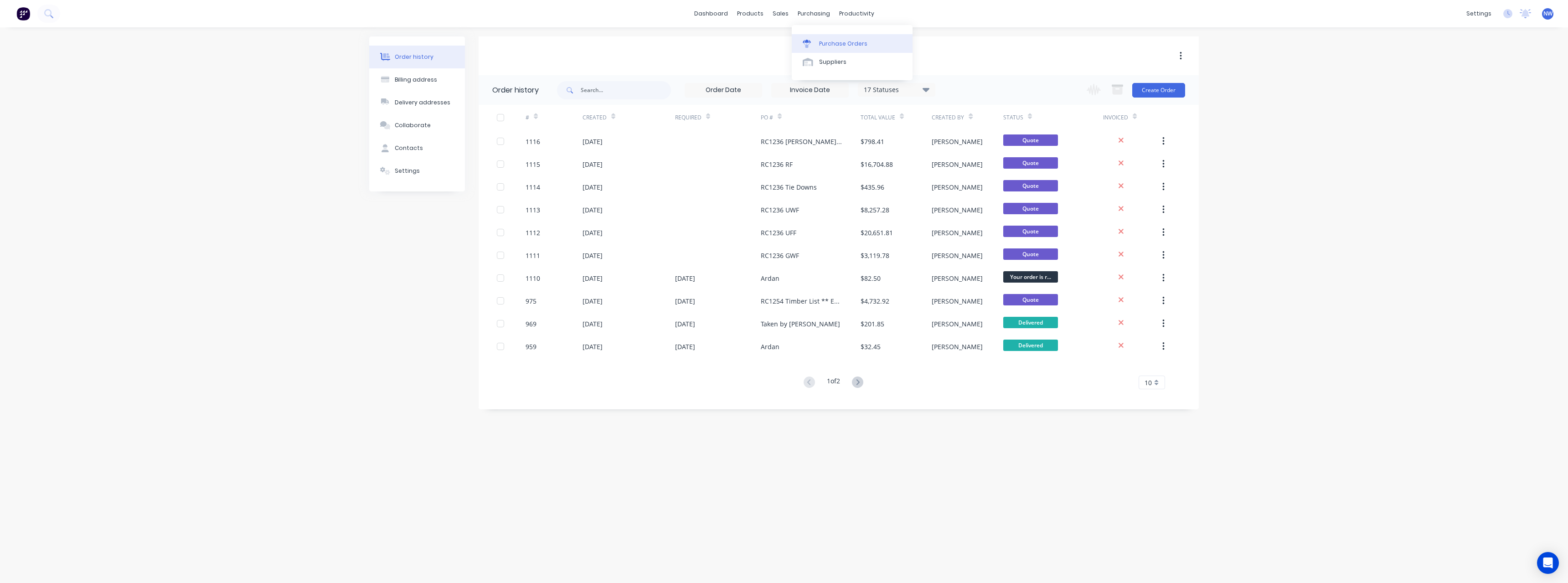
click at [830, 40] on div "Purchase Orders" at bounding box center [843, 43] width 48 height 8
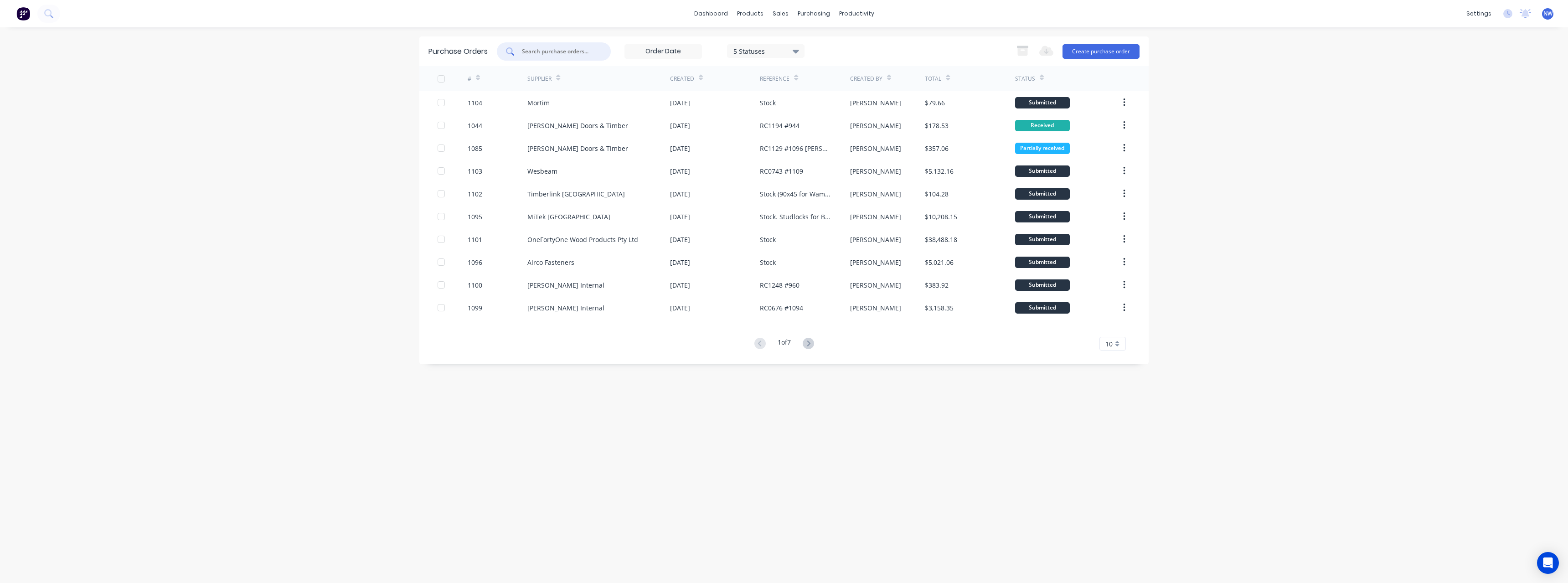
click at [559, 51] on input "text" at bounding box center [559, 51] width 76 height 9
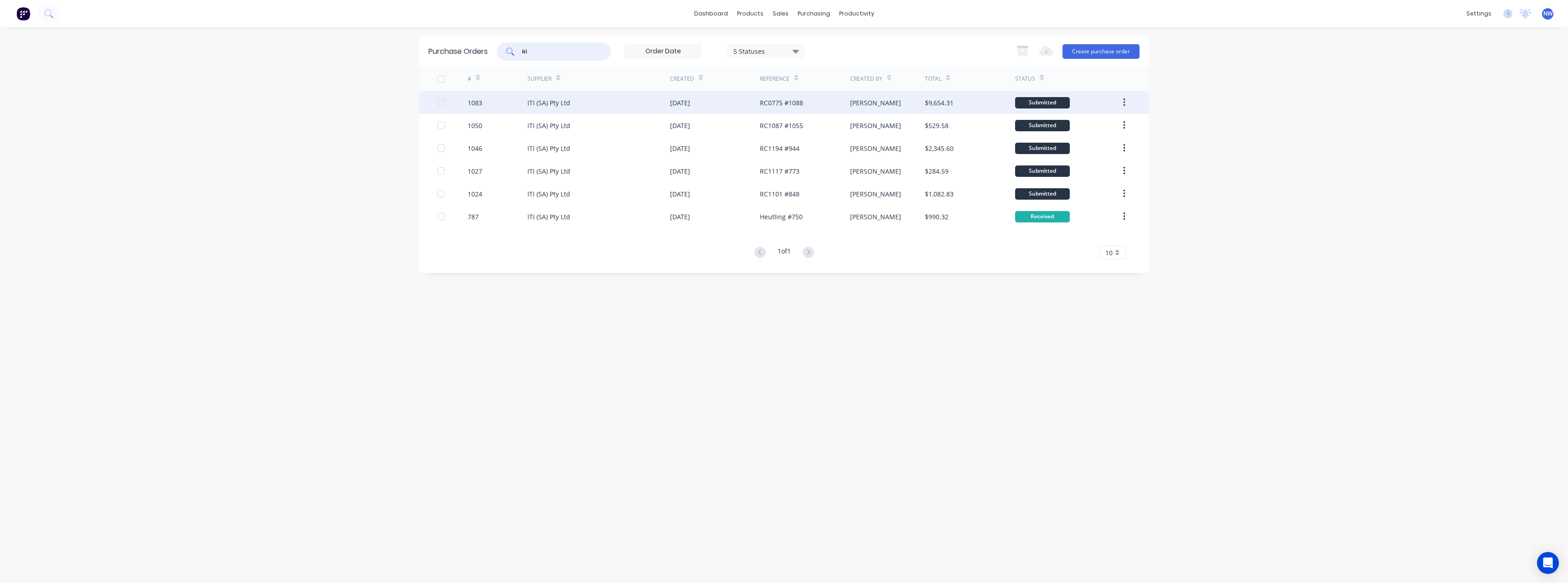
type input "iti"
click at [648, 106] on div "ITI (SA) Pty Ltd" at bounding box center [598, 102] width 142 height 23
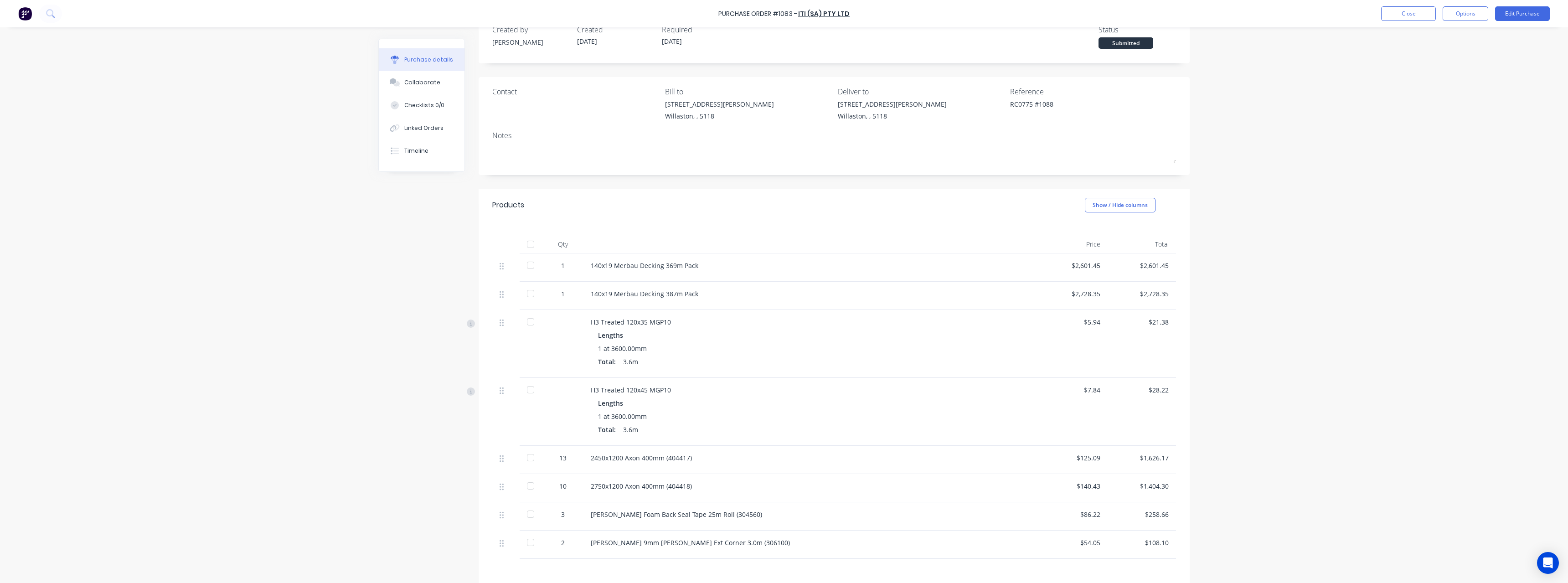
scroll to position [46, 0]
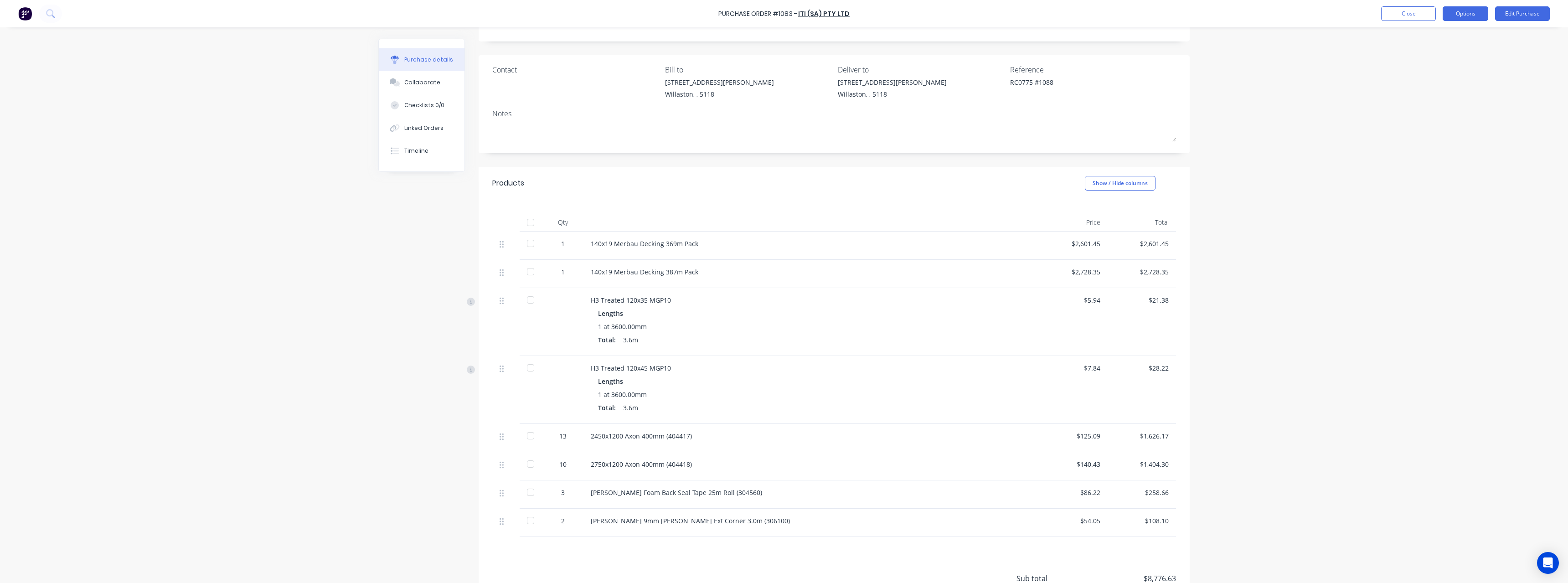
click at [1476, 8] on button "Options" at bounding box center [1465, 13] width 46 height 15
click at [1467, 35] on div "Print / Email" at bounding box center [1444, 37] width 70 height 13
click at [1454, 73] on div "Without pricing" at bounding box center [1444, 74] width 70 height 13
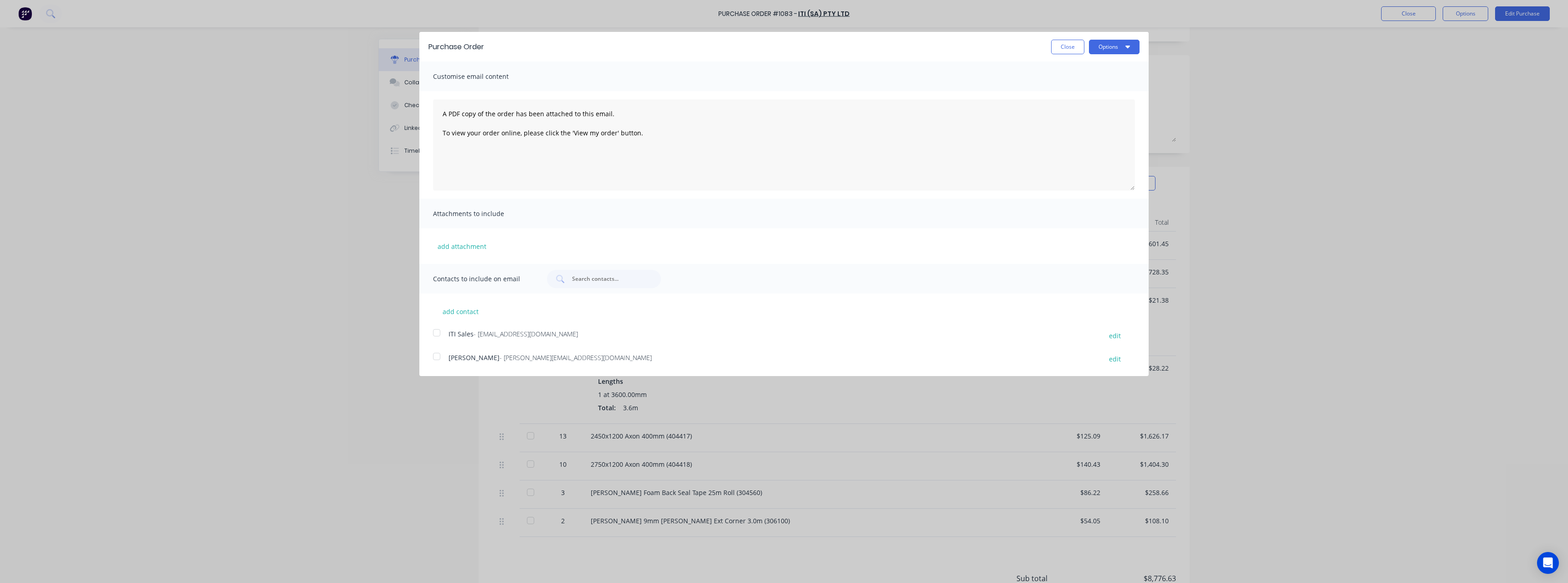
scroll to position [0, 0]
click at [1106, 41] on button "Options" at bounding box center [1114, 47] width 51 height 15
click at [1100, 68] on div "Print" at bounding box center [1096, 70] width 70 height 13
click at [1059, 47] on button "Close" at bounding box center [1068, 47] width 33 height 15
type textarea "x"
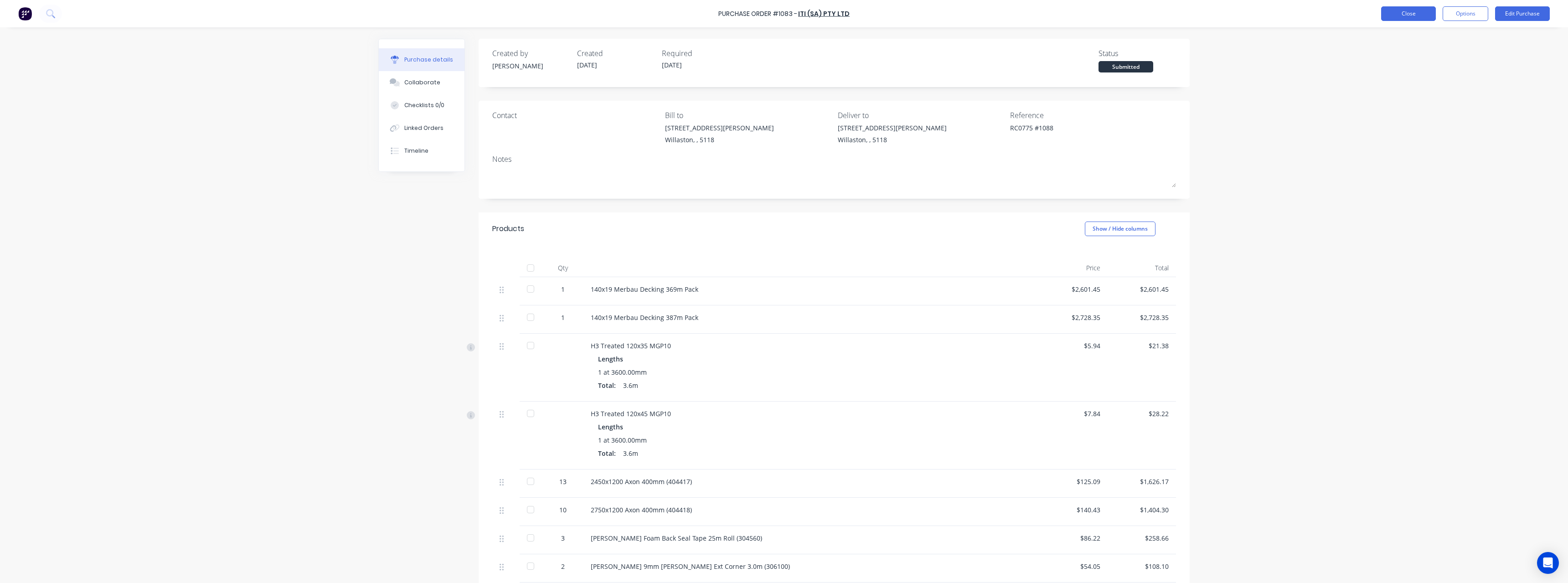
click at [1402, 15] on button "Close" at bounding box center [1408, 13] width 54 height 15
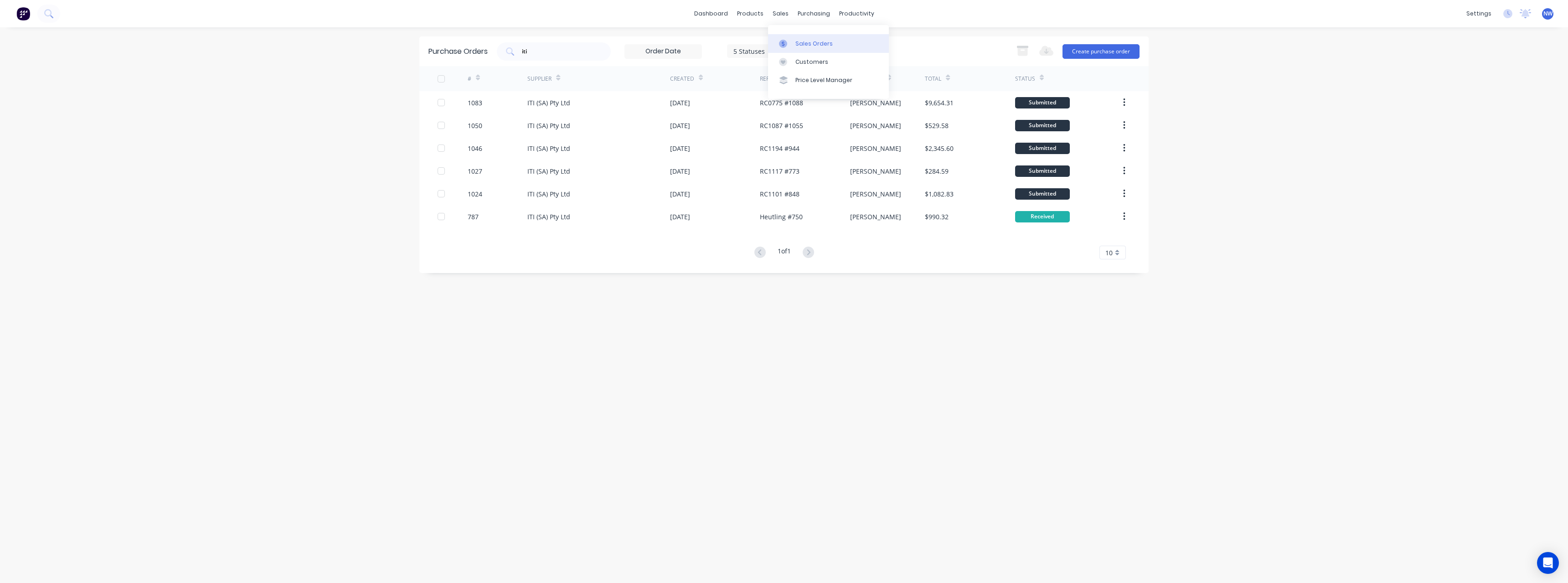
click at [801, 42] on div "Sales Orders" at bounding box center [814, 43] width 37 height 8
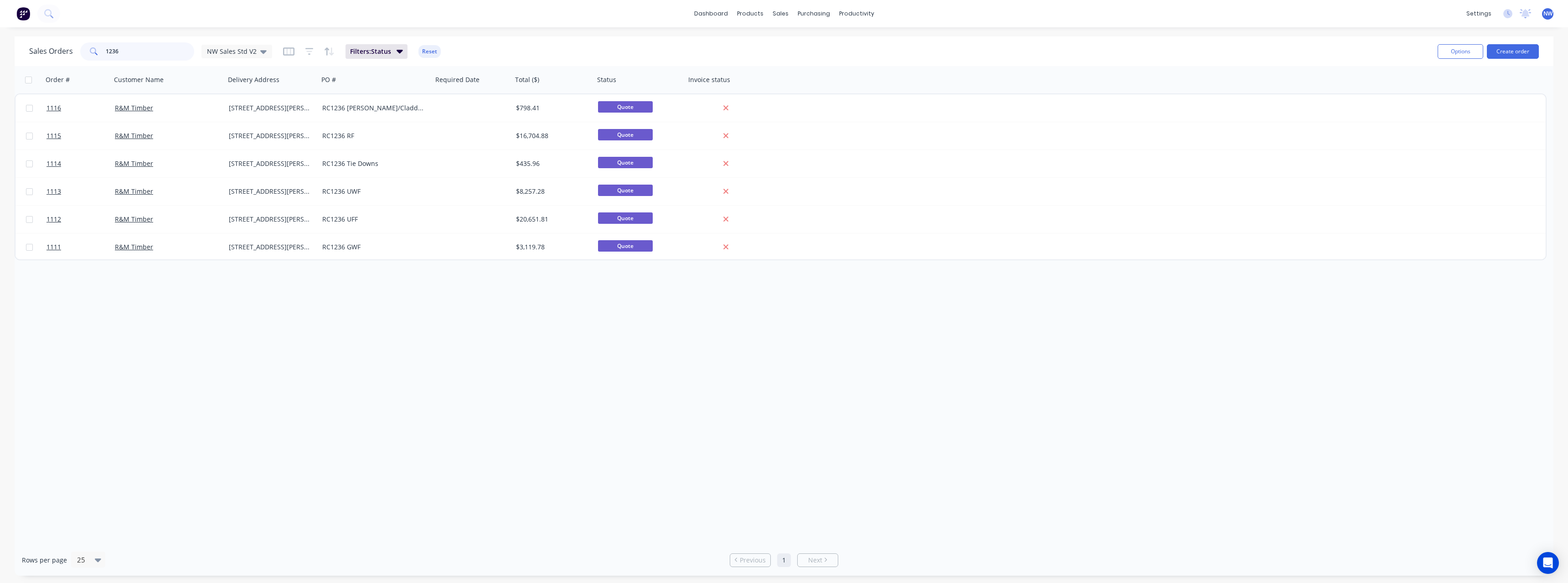
drag, startPoint x: 130, startPoint y: 55, endPoint x: 87, endPoint y: 58, distance: 43.1
click at [87, 58] on div "1236" at bounding box center [137, 51] width 114 height 18
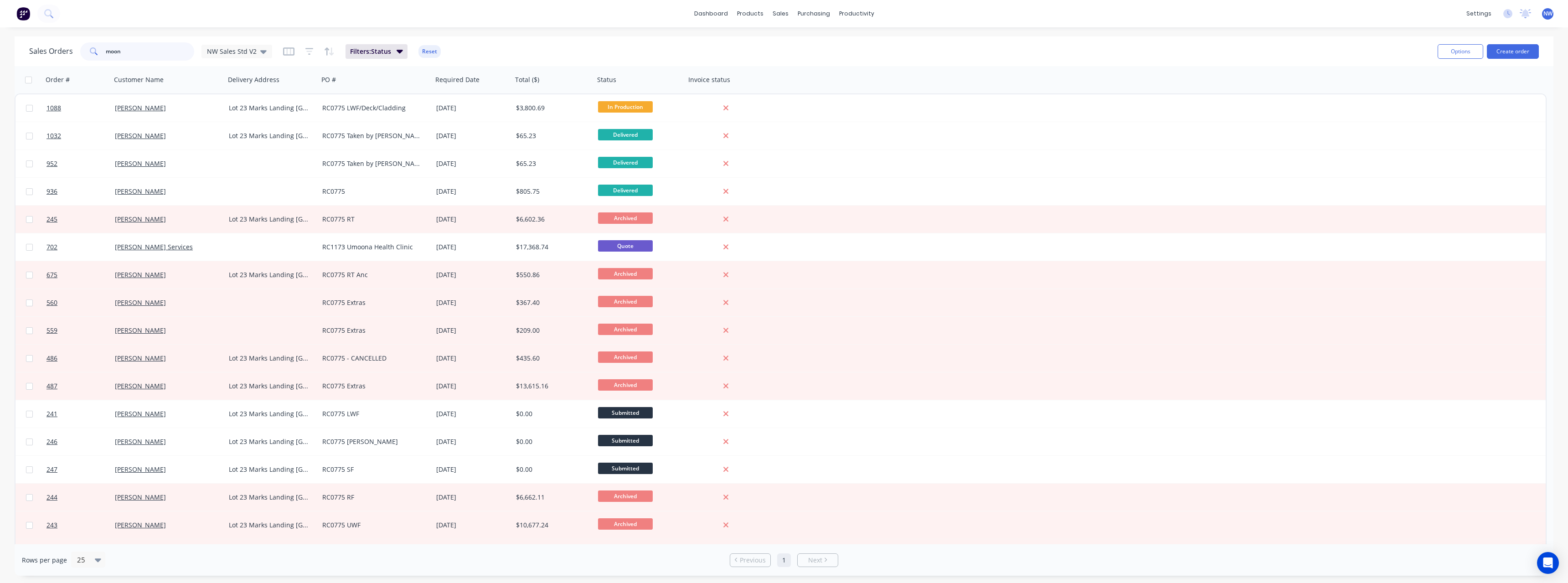
type input "moon"
